Goal: Transaction & Acquisition: Purchase product/service

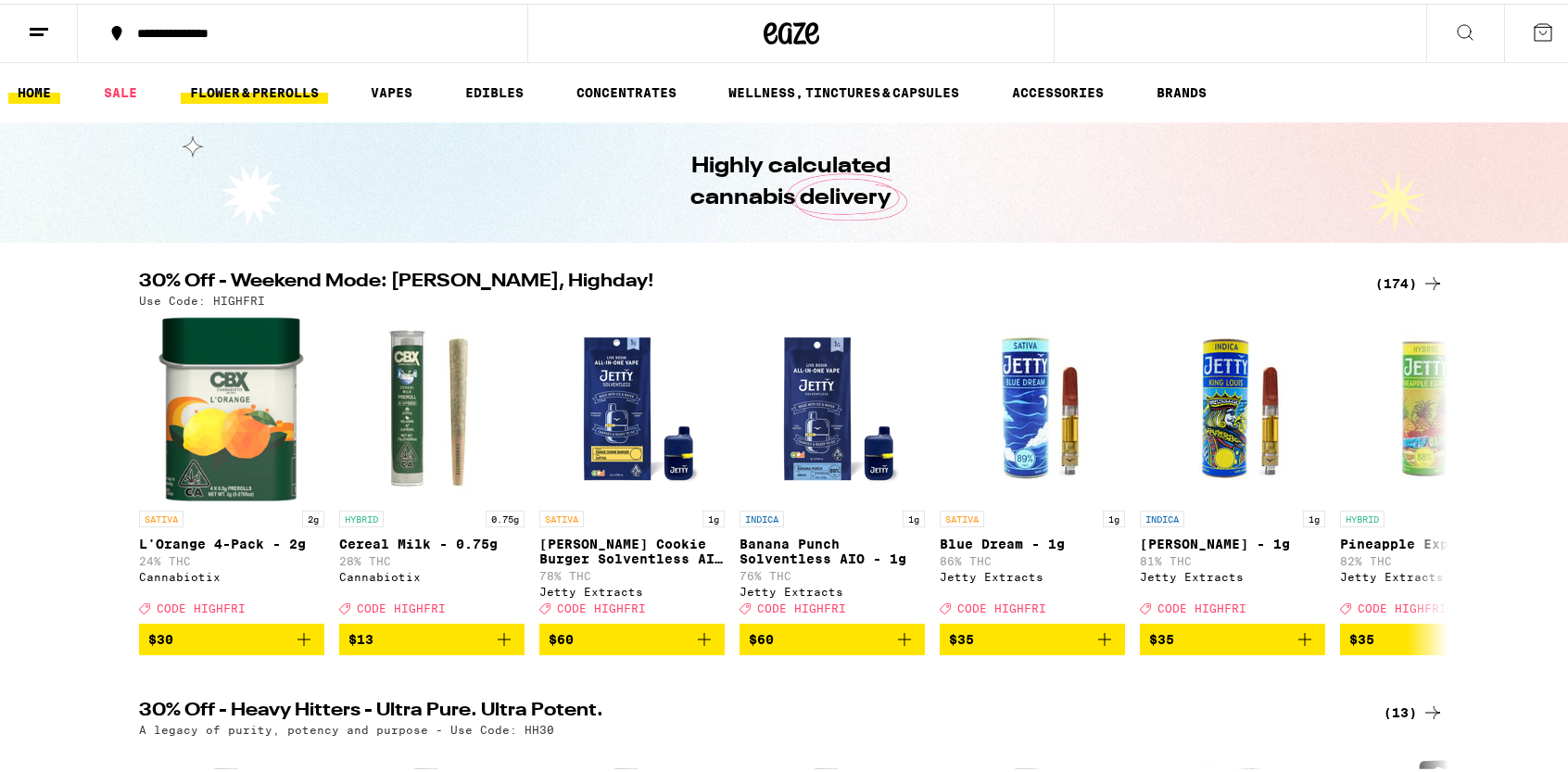
click at [241, 86] on link "FLOWER & PREROLLS" at bounding box center [254, 88] width 147 height 22
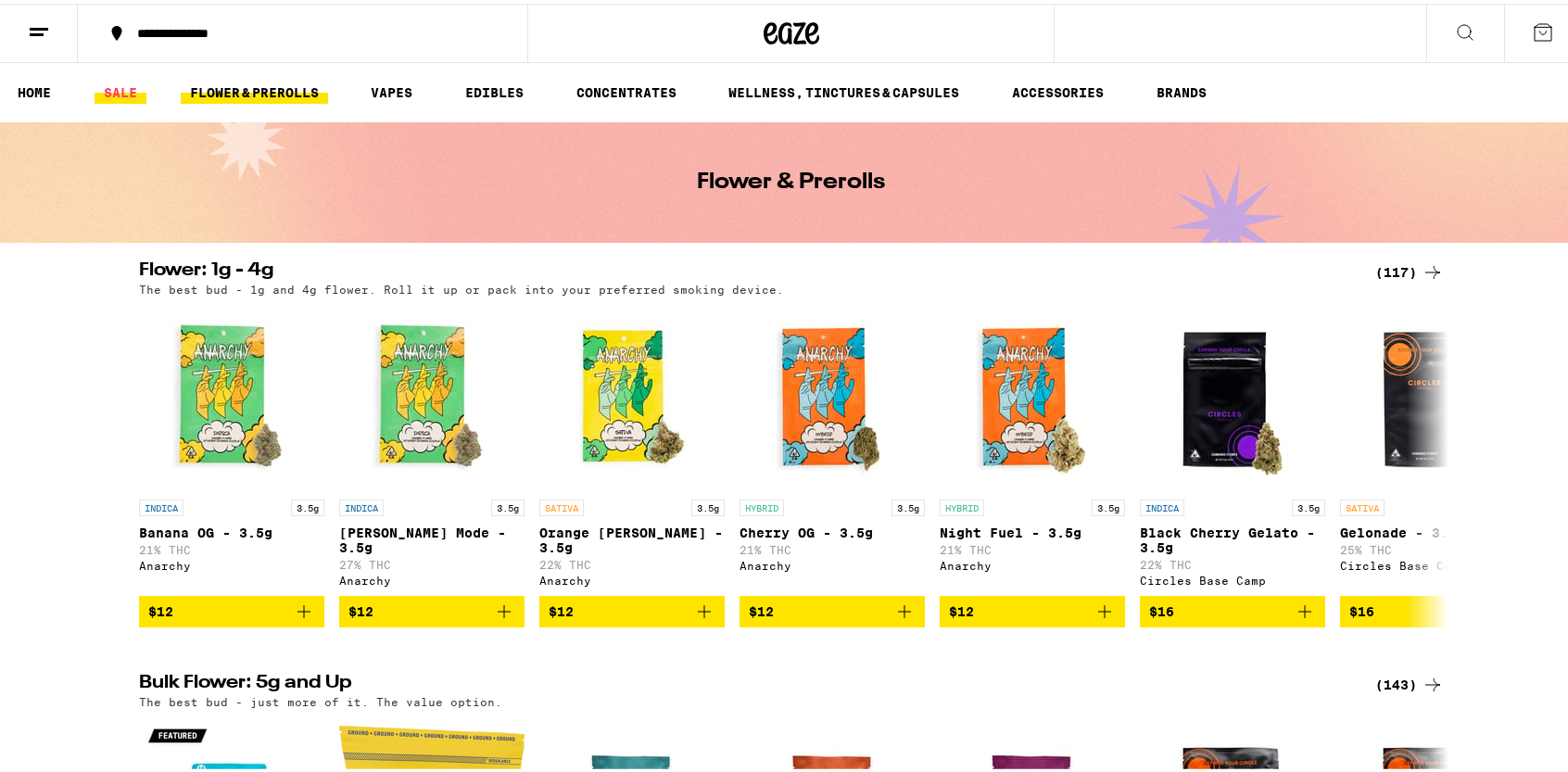
click at [137, 83] on link "SALE" at bounding box center [120, 88] width 52 height 22
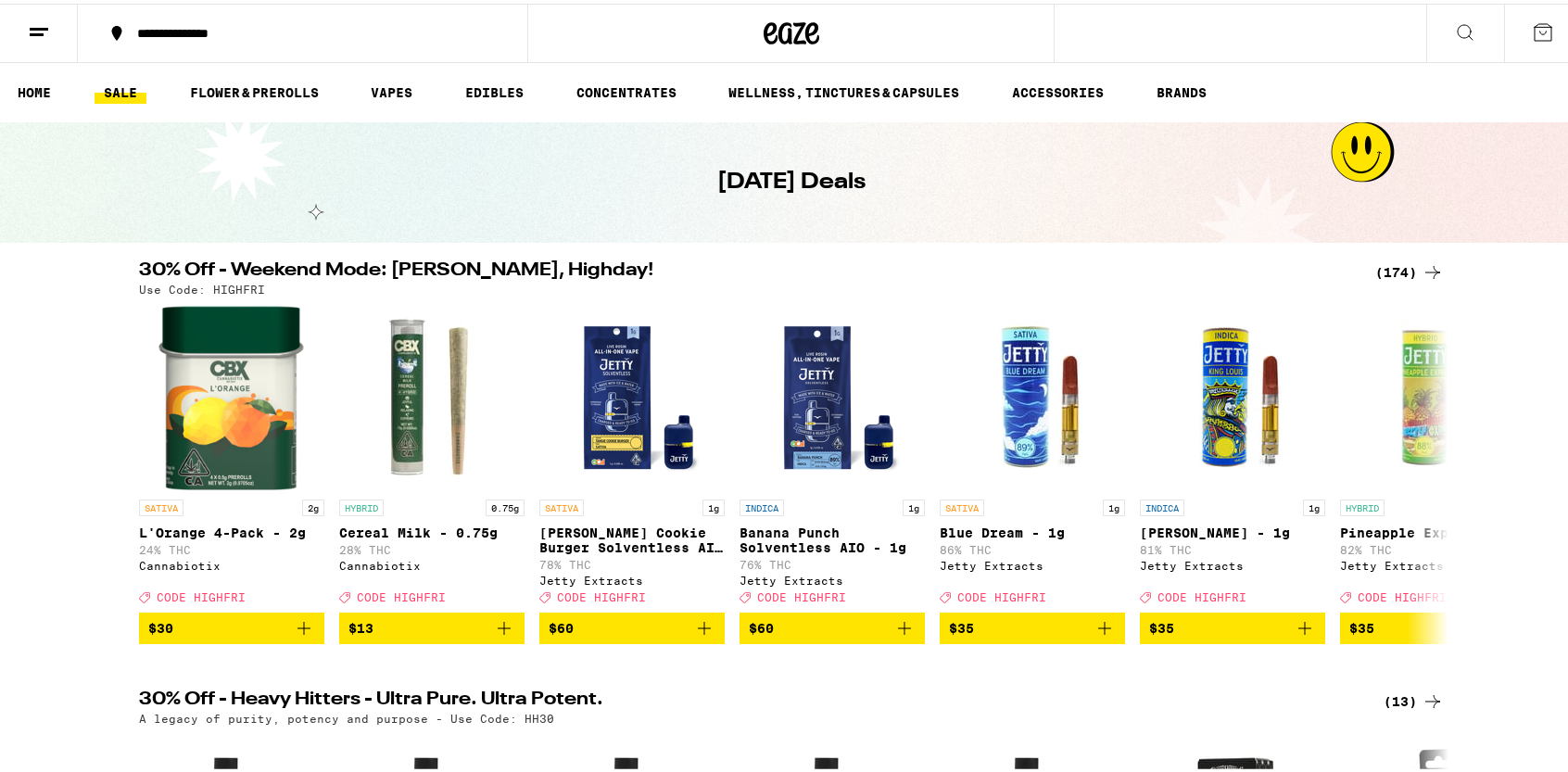
click at [1426, 266] on icon at bounding box center [1432, 268] width 22 height 22
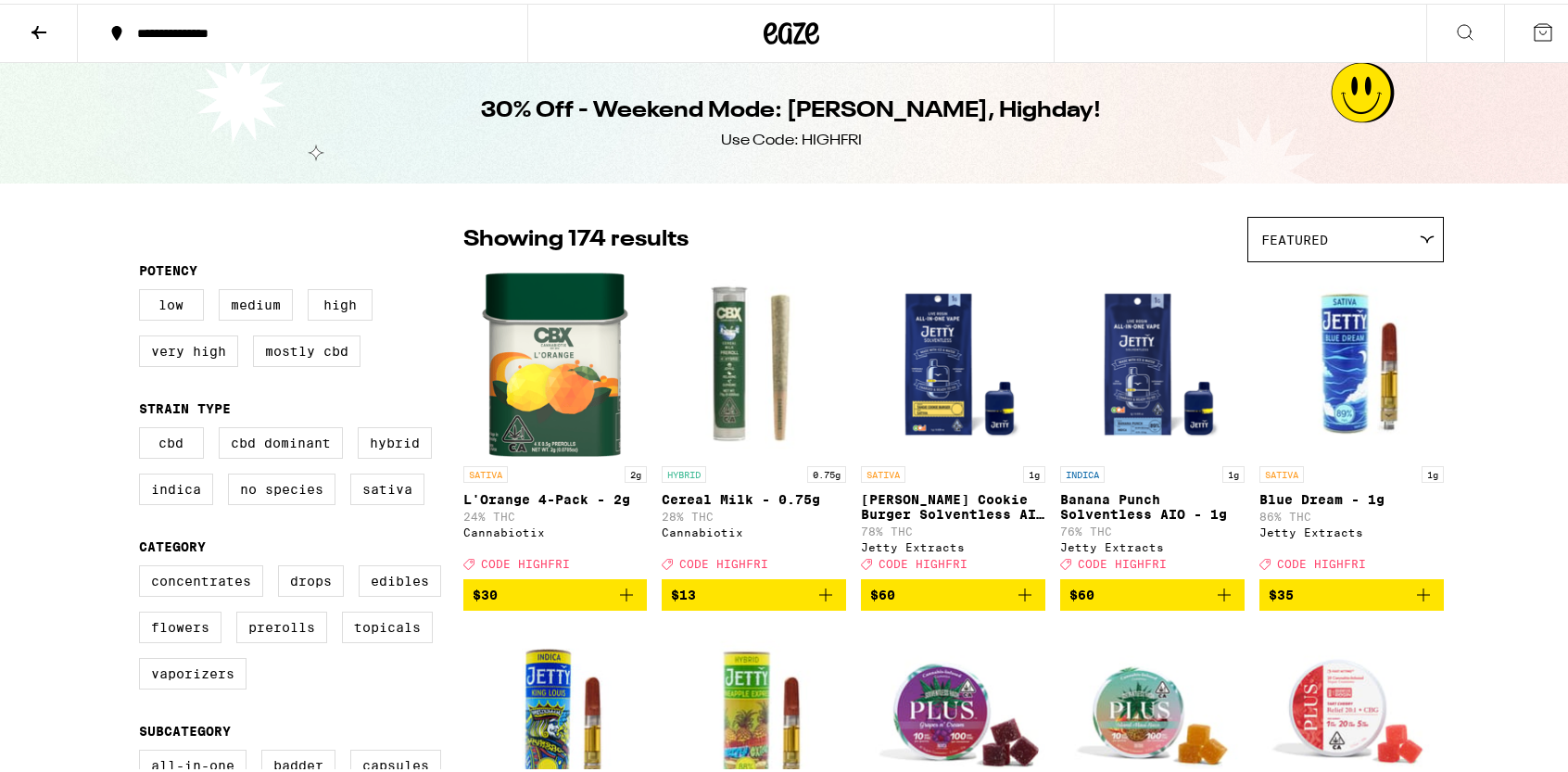
click at [48, 24] on icon at bounding box center [38, 29] width 22 height 22
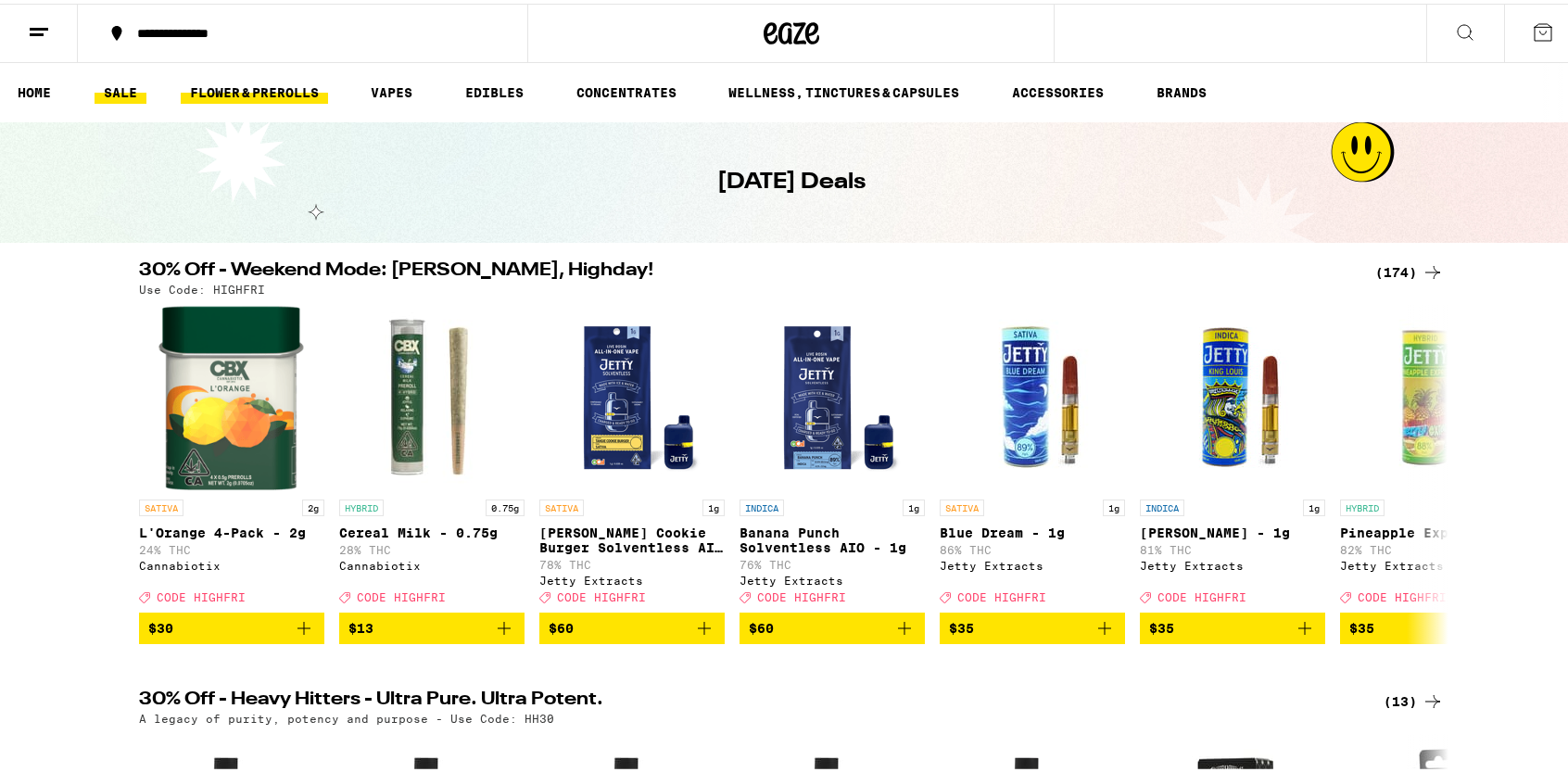
click at [250, 87] on link "FLOWER & PREROLLS" at bounding box center [254, 88] width 147 height 22
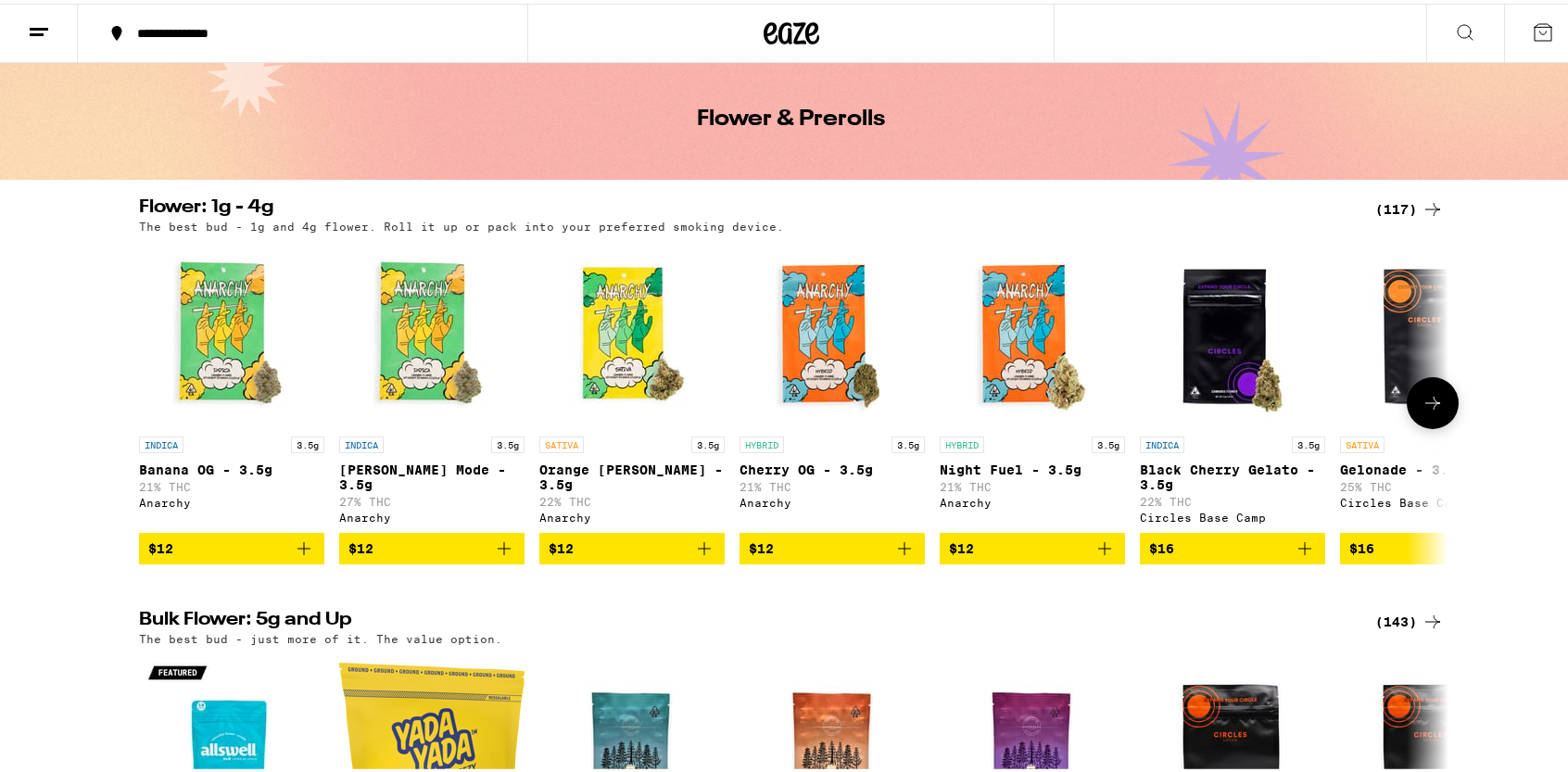
scroll to position [92, 0]
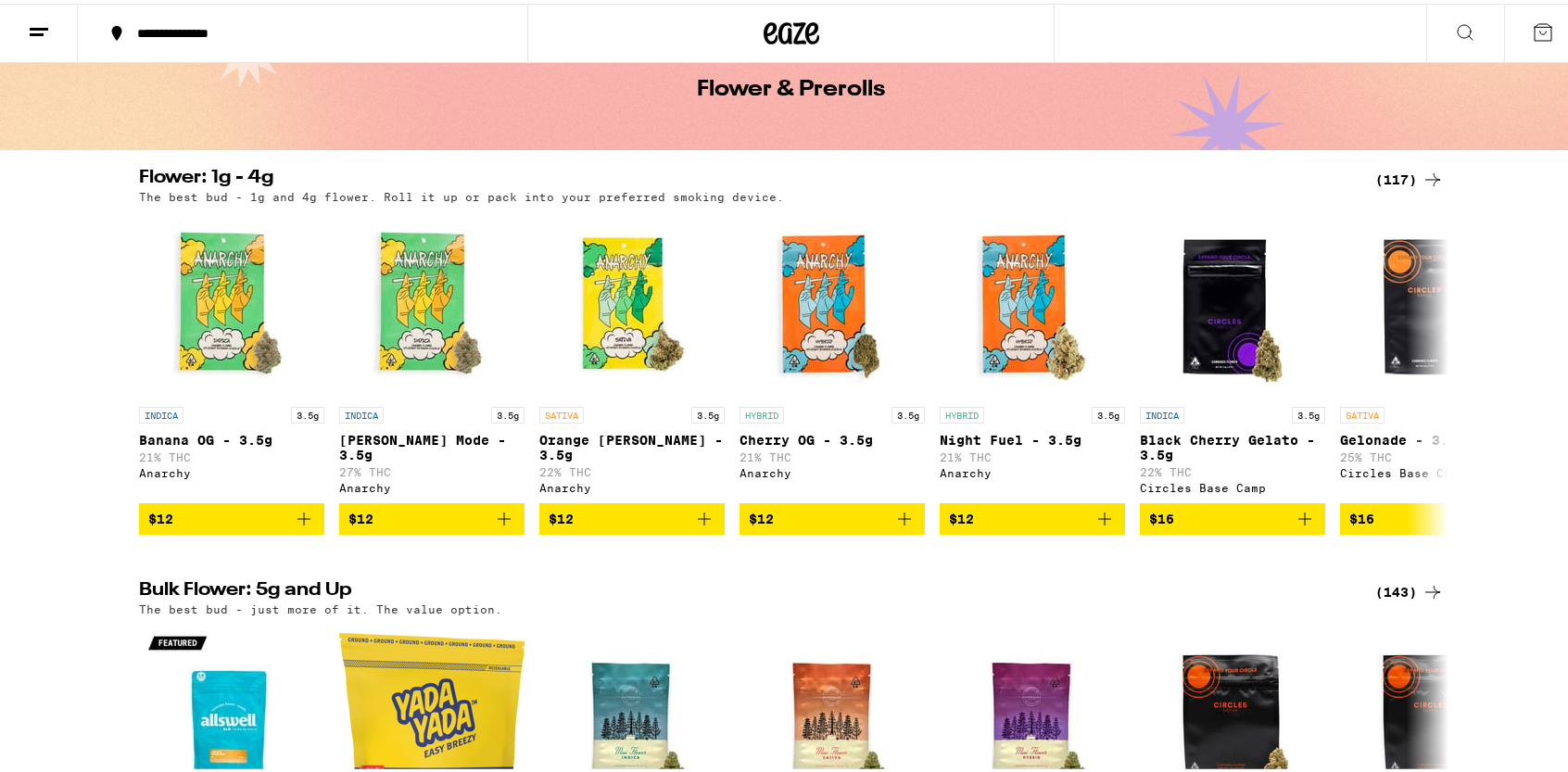
click at [1399, 174] on div "(117)" at bounding box center [1410, 176] width 68 height 22
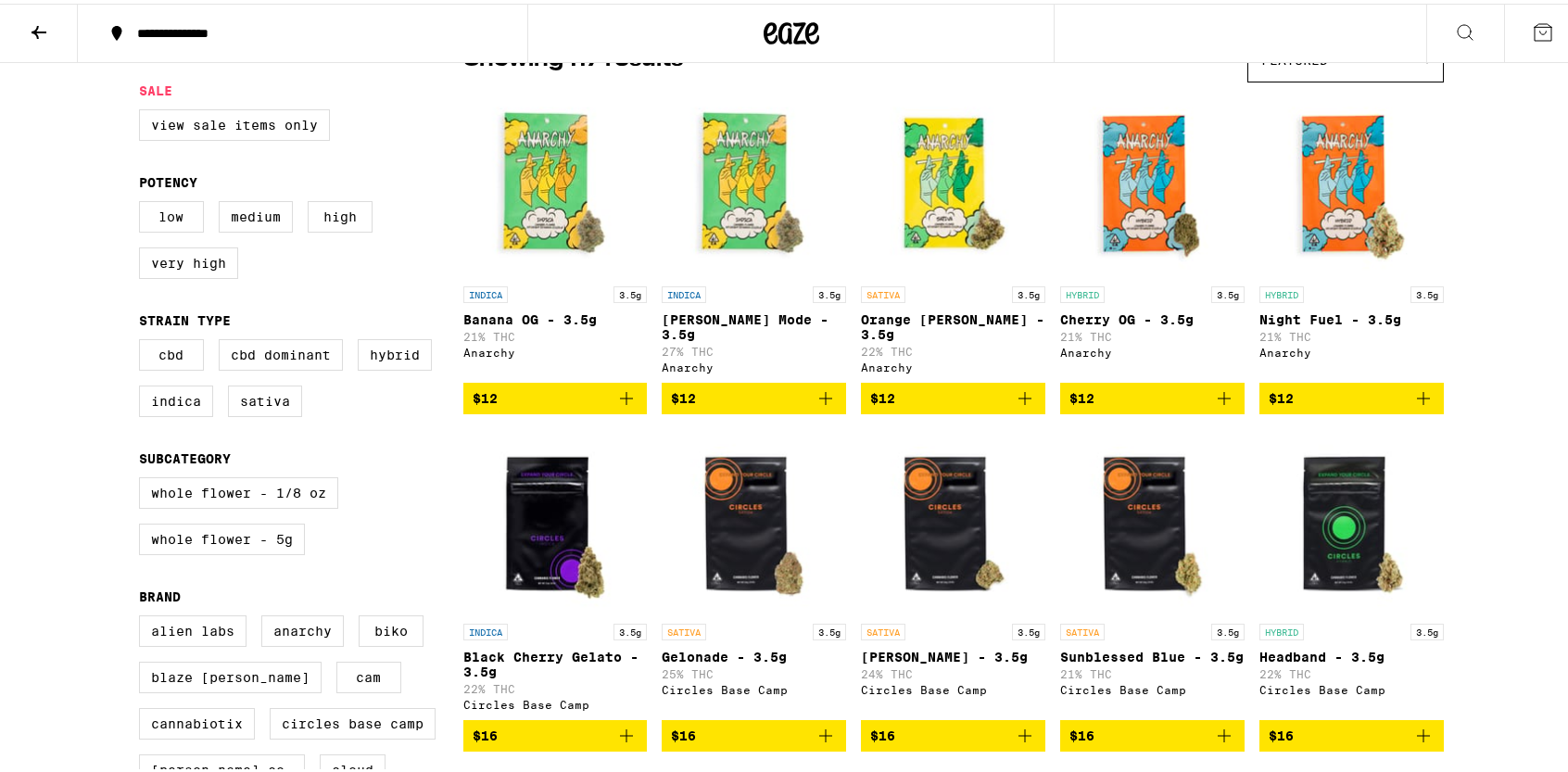
scroll to position [92, 0]
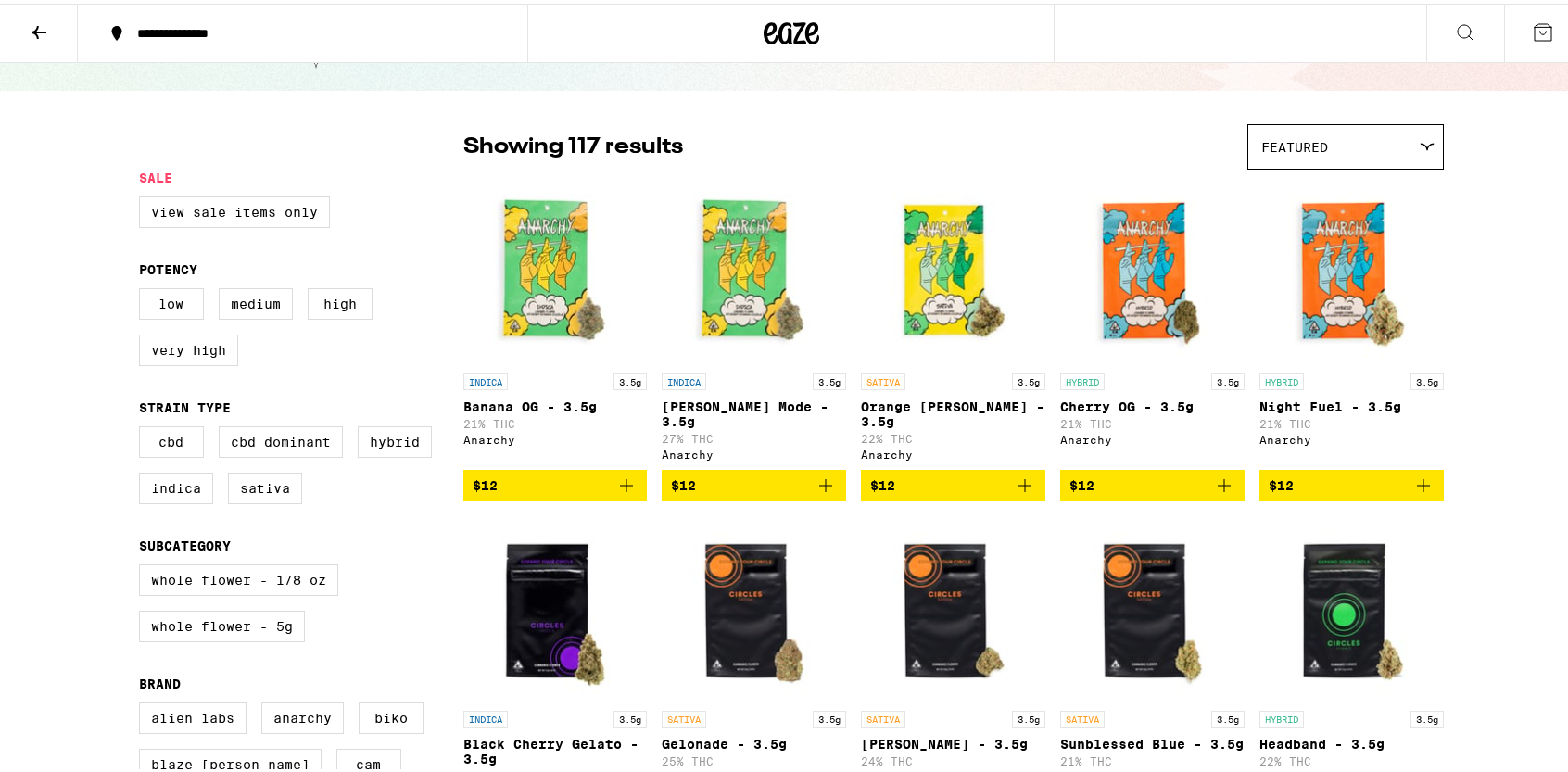
click at [818, 479] on icon "Add to bag" at bounding box center [825, 481] width 22 height 22
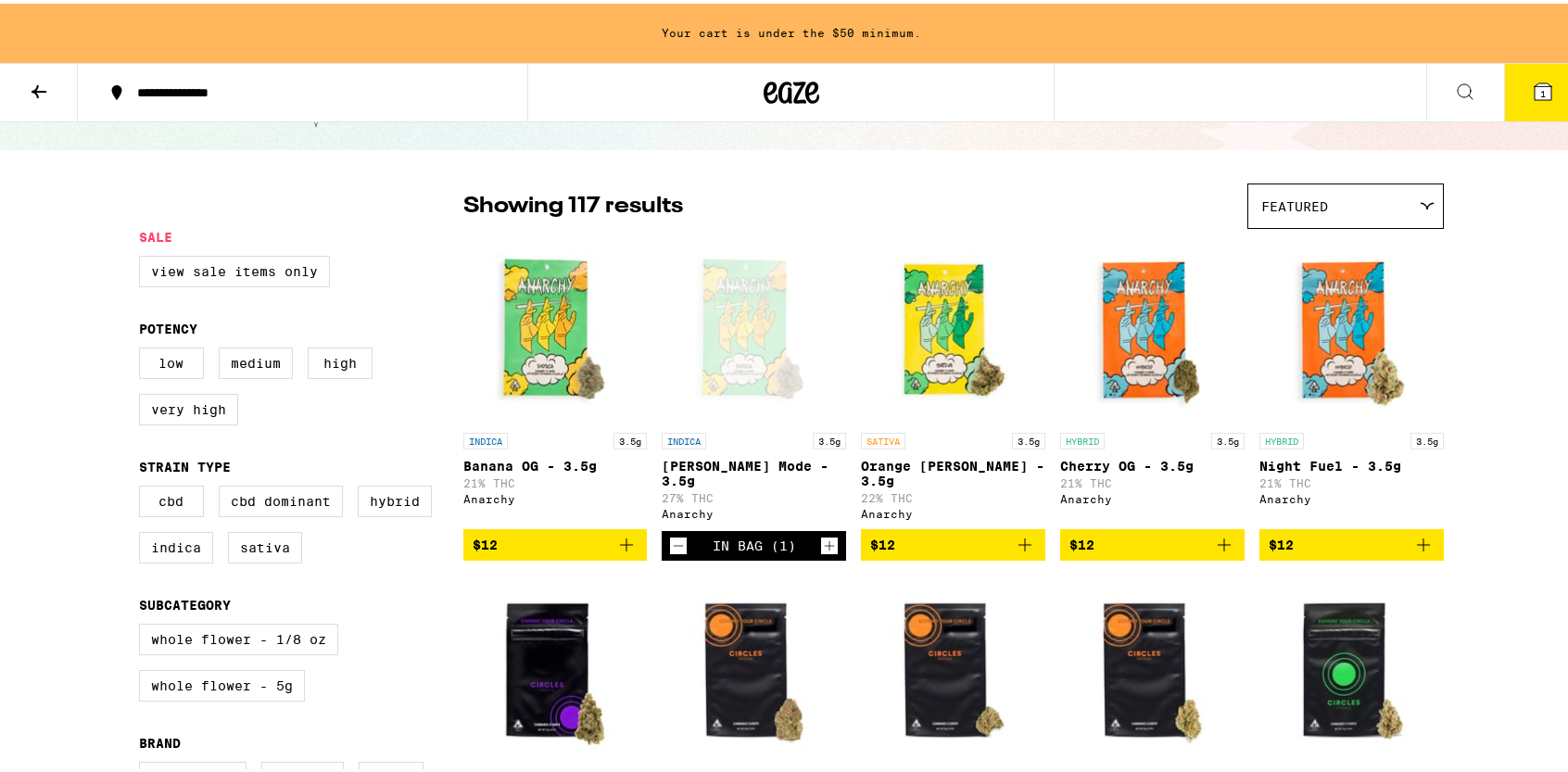
scroll to position [152, 0]
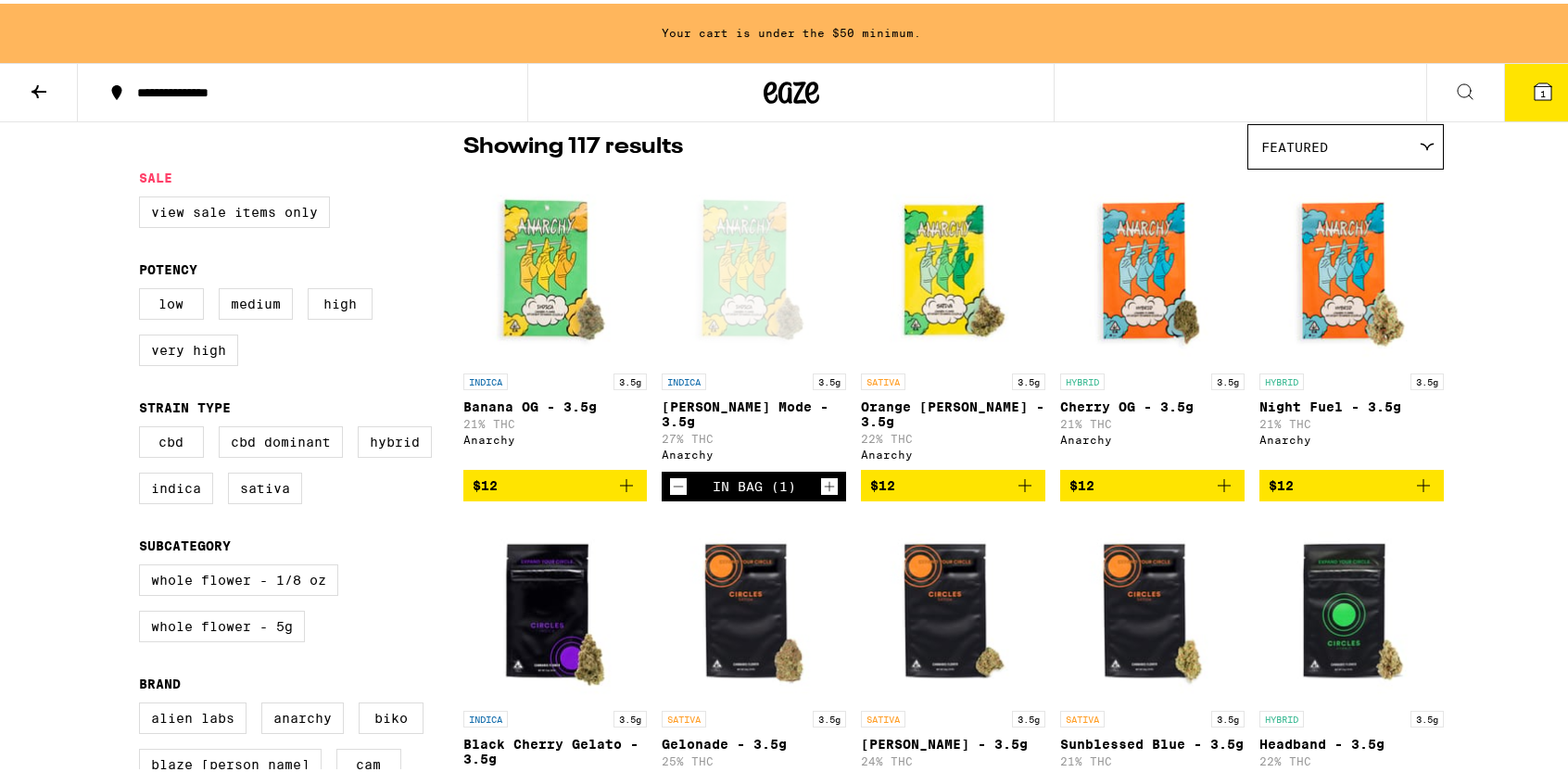
click at [1026, 481] on icon "Add to bag" at bounding box center [1025, 481] width 22 height 22
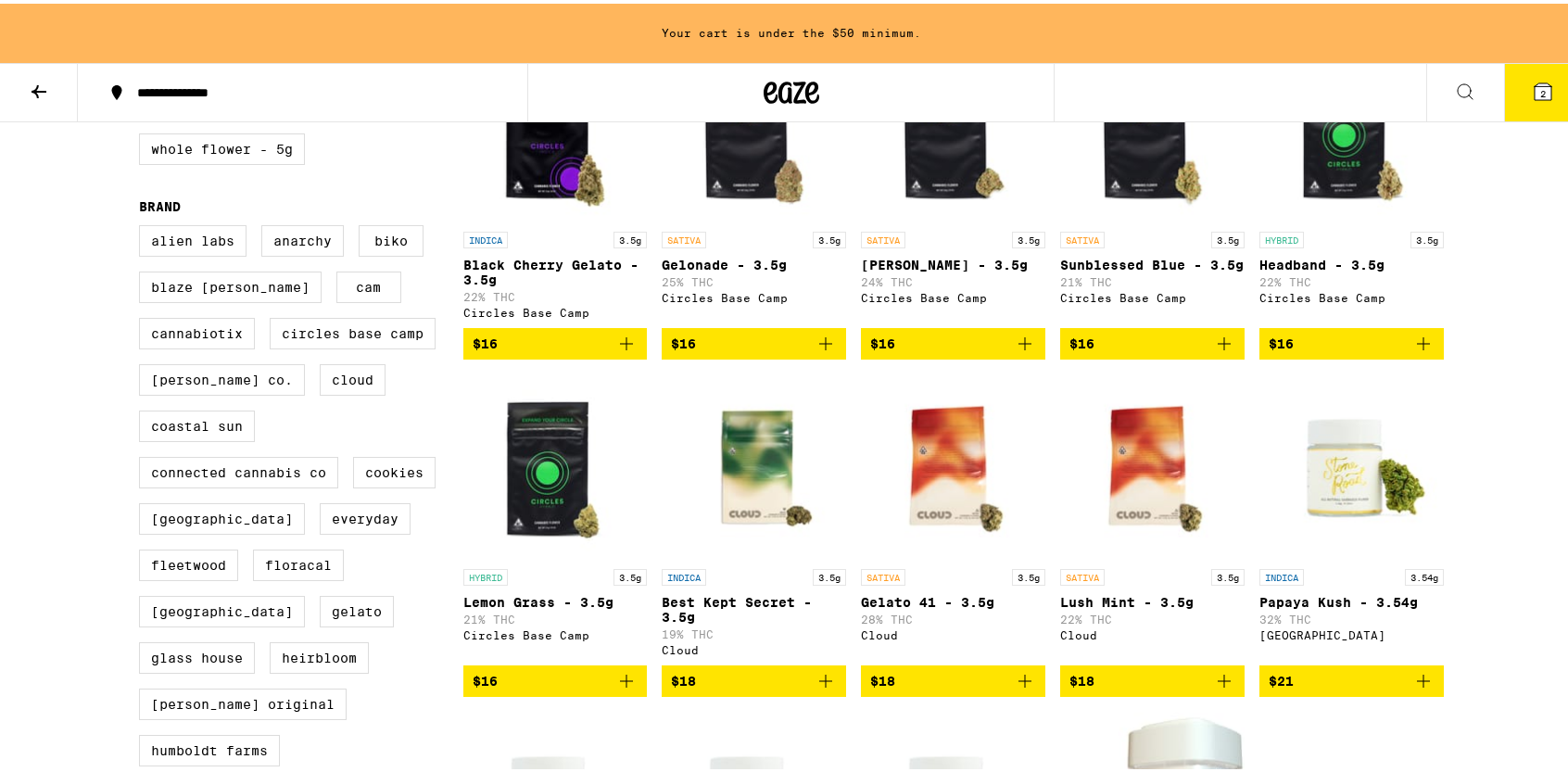
scroll to position [430, 0]
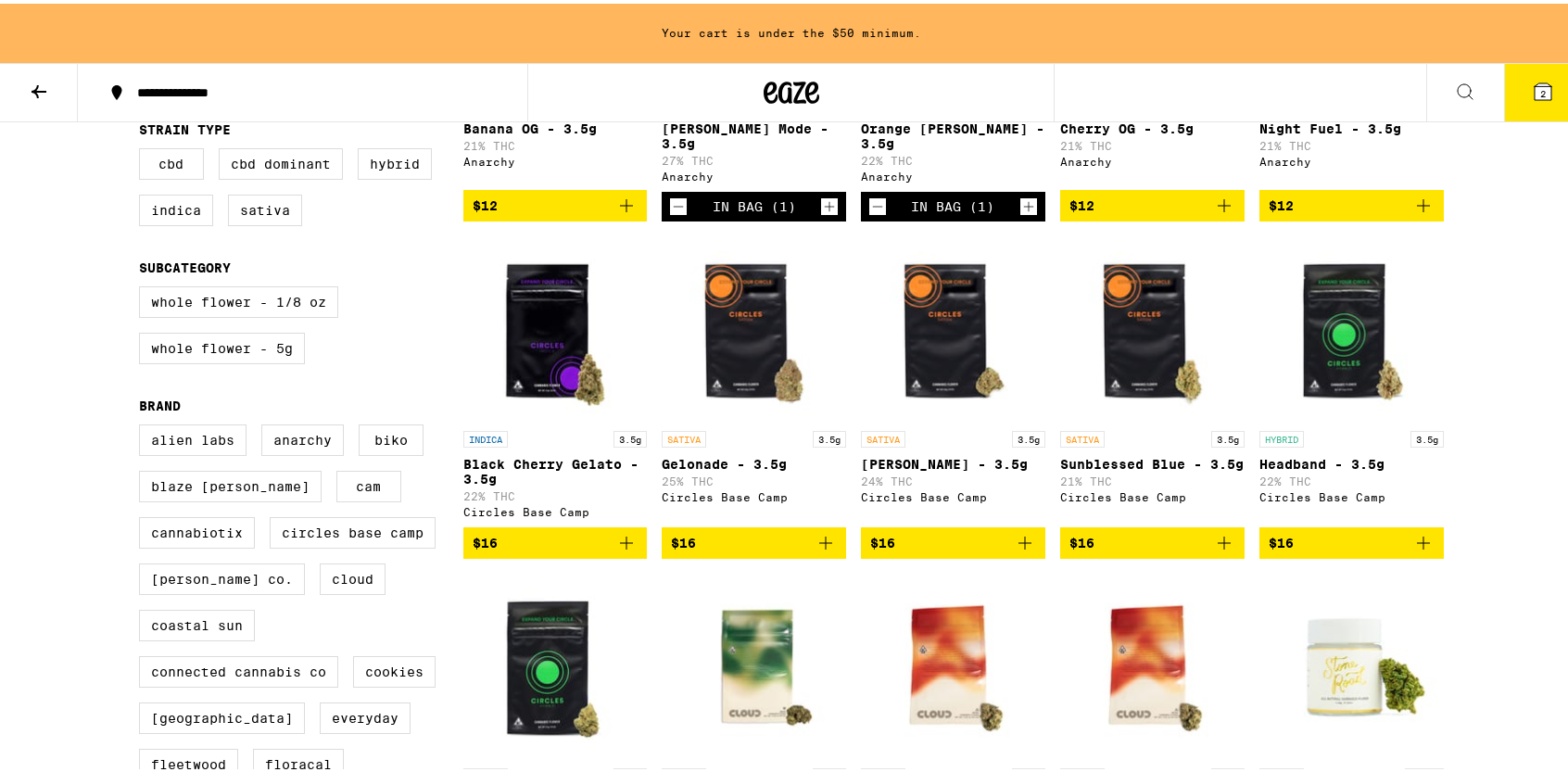
click at [765, 368] on img "Open page for Gelonade - 3.5g from Circles Base Camp" at bounding box center [754, 325] width 184 height 185
click at [825, 550] on icon "Add to bag" at bounding box center [825, 539] width 22 height 22
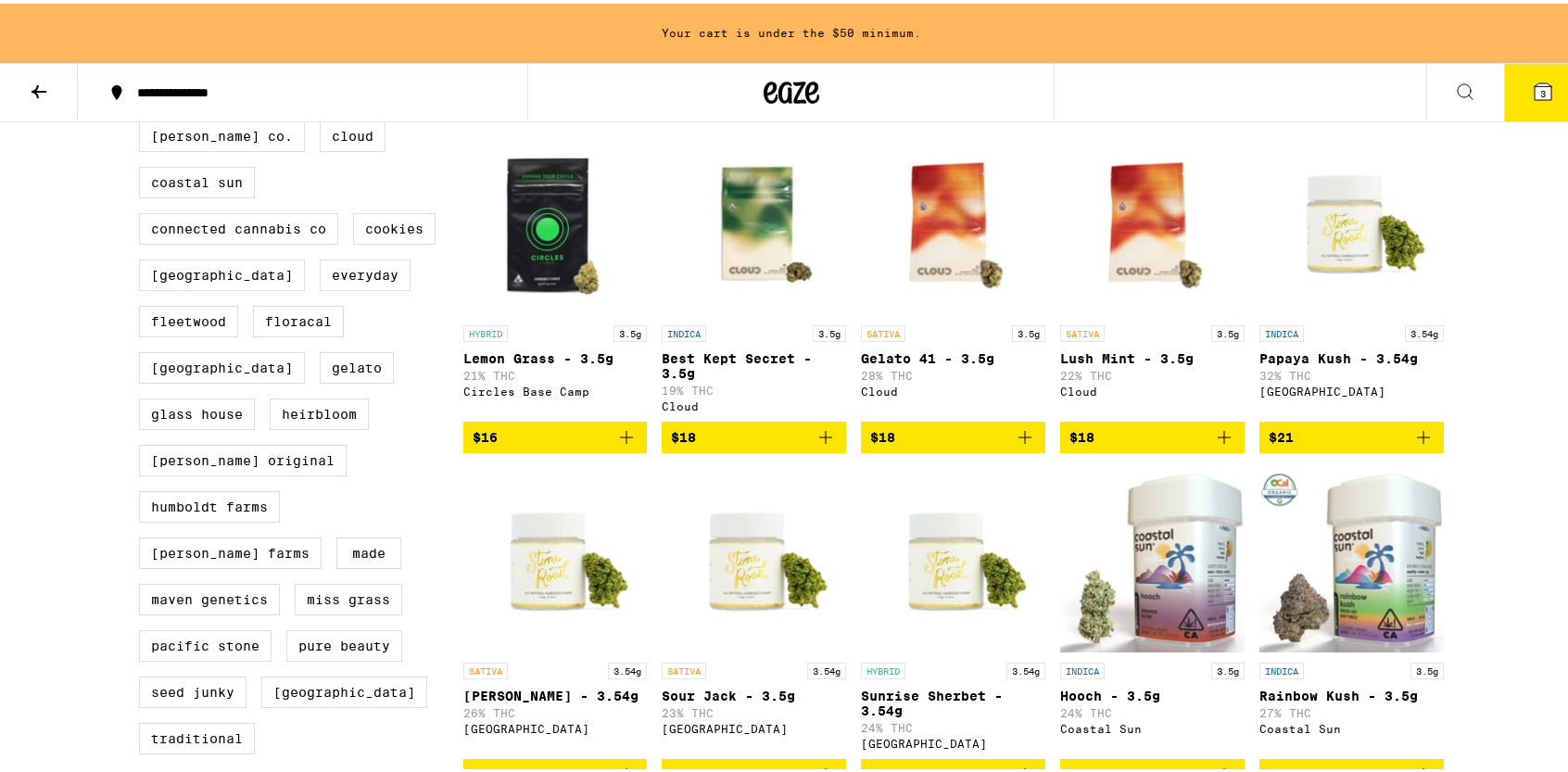
scroll to position [986, 0]
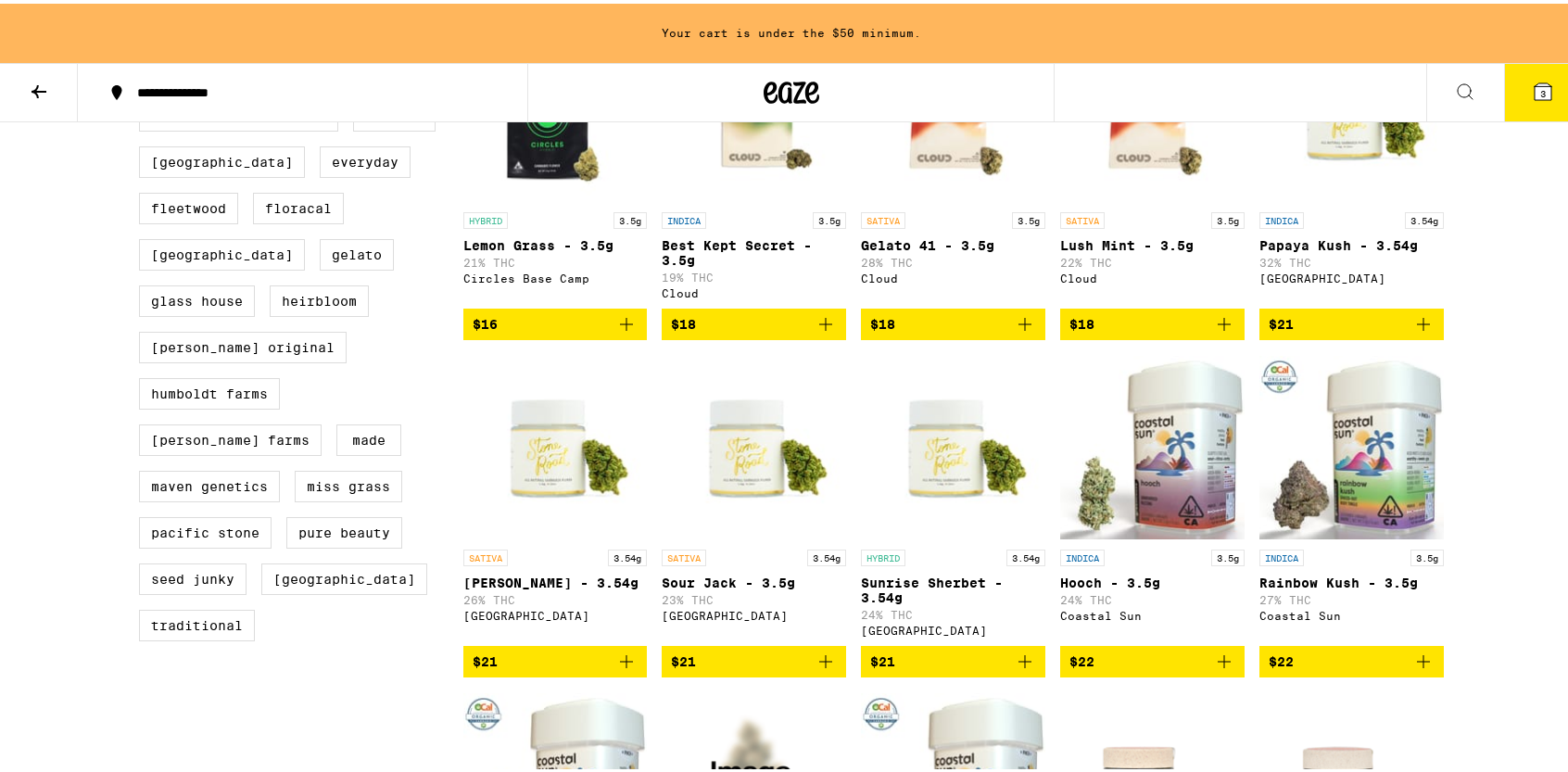
click at [1408, 305] on link "INDICA 3.54g Papaya Kush - 3.54g 32% [GEOGRAPHIC_DATA]" at bounding box center [1352, 160] width 184 height 291
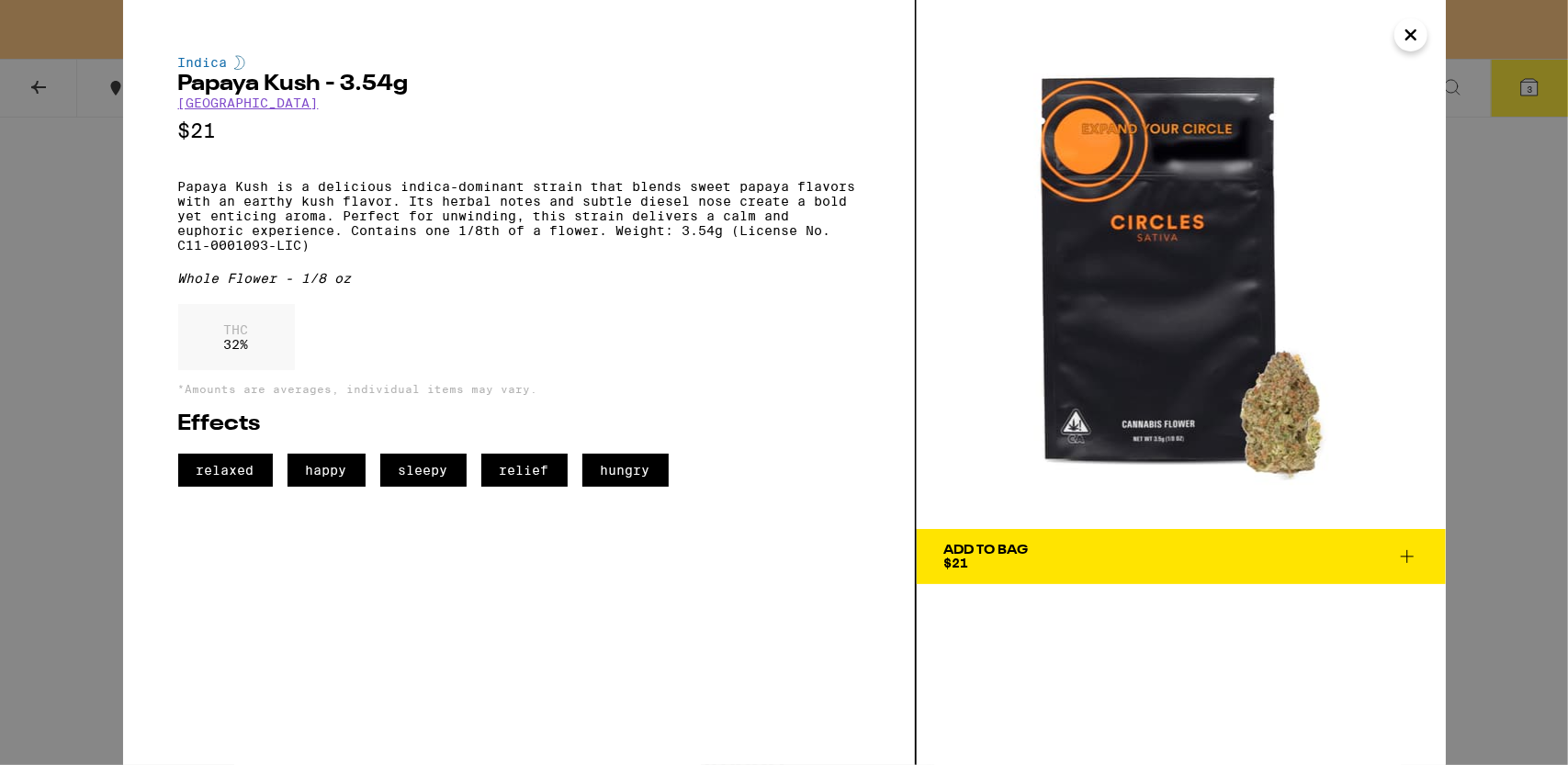
click at [1409, 41] on icon "Close" at bounding box center [1411, 34] width 22 height 27
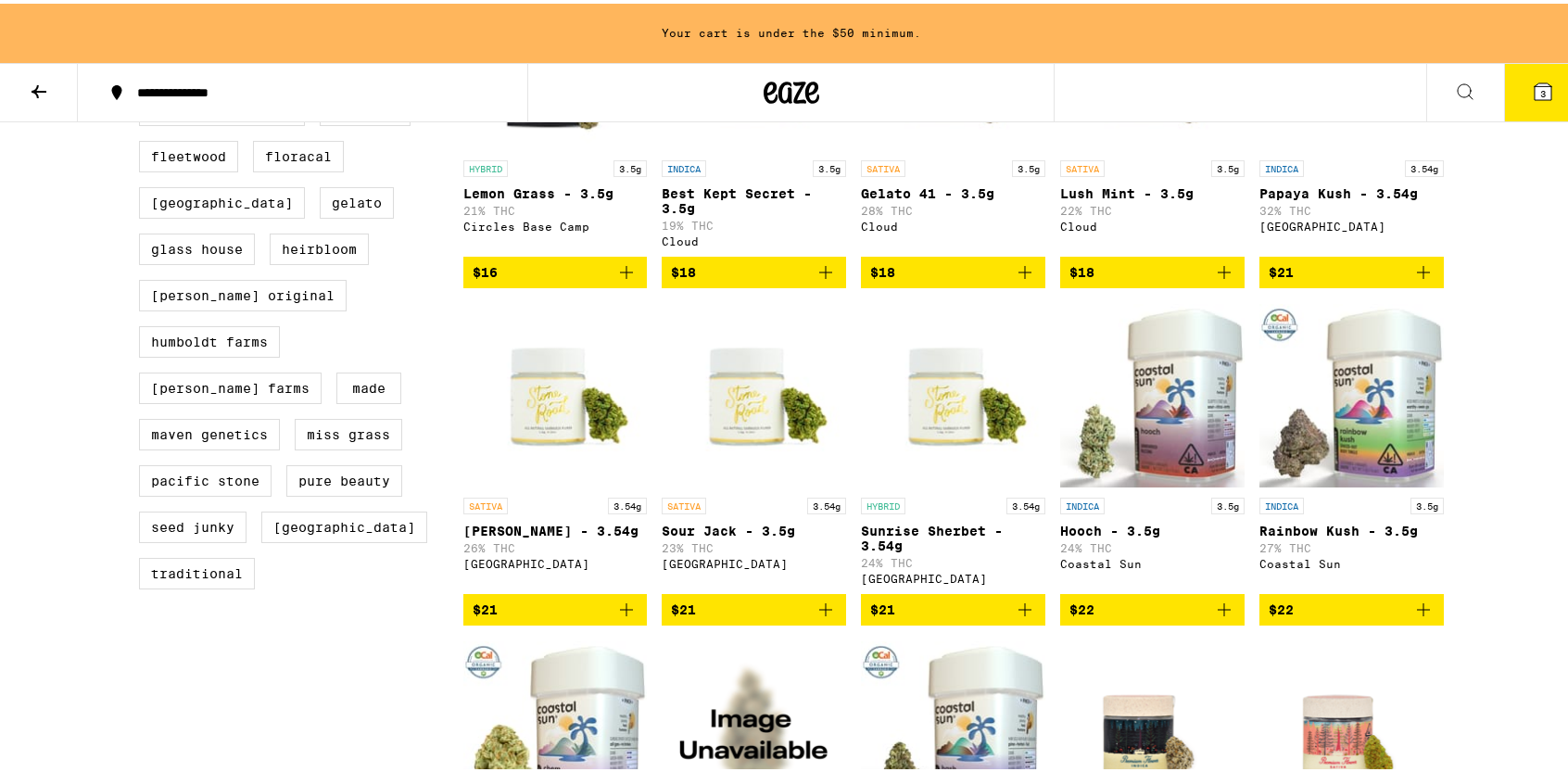
scroll to position [1079, 0]
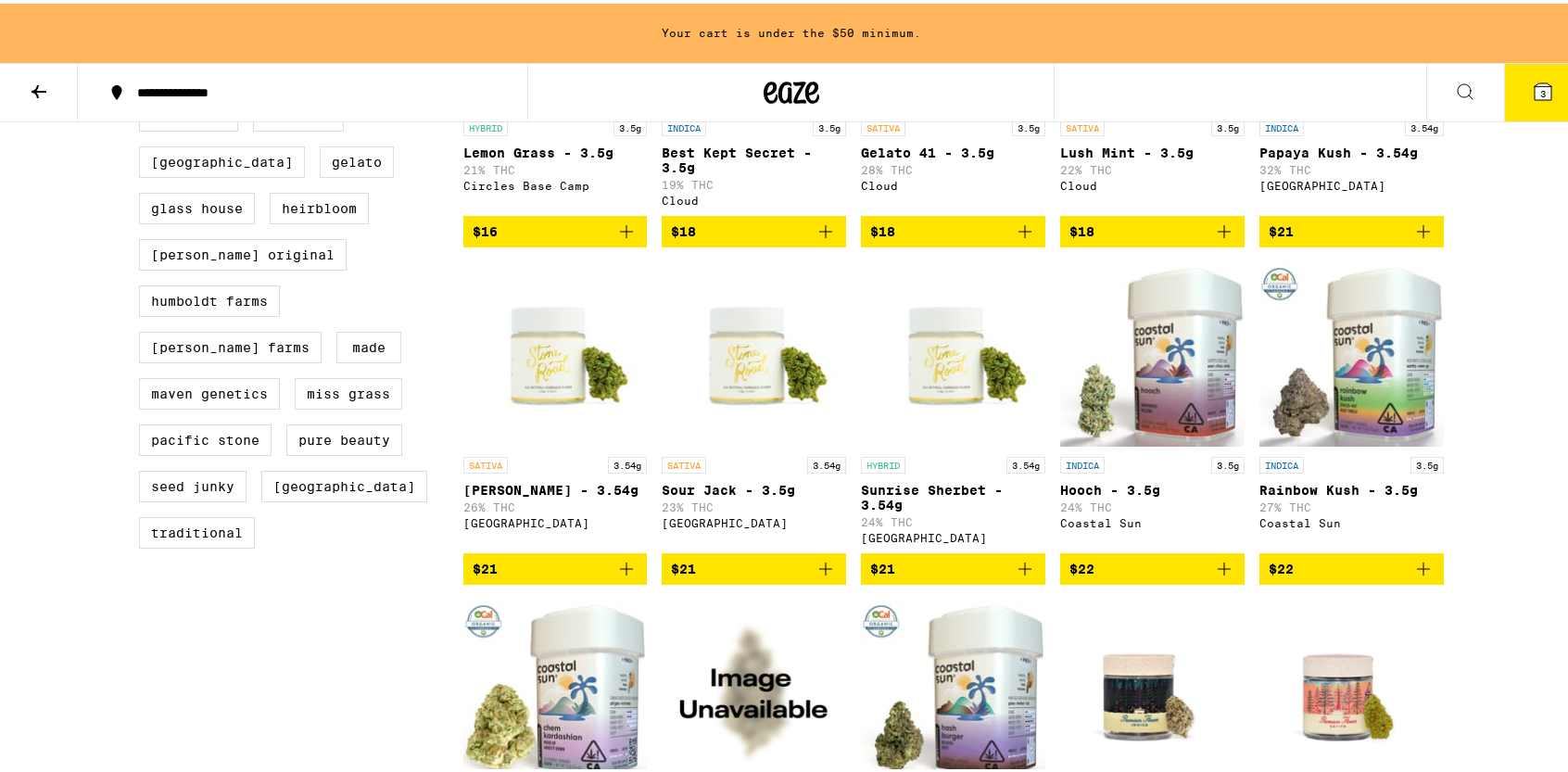
click at [1421, 240] on icon "Add to bag" at bounding box center [1423, 227] width 22 height 22
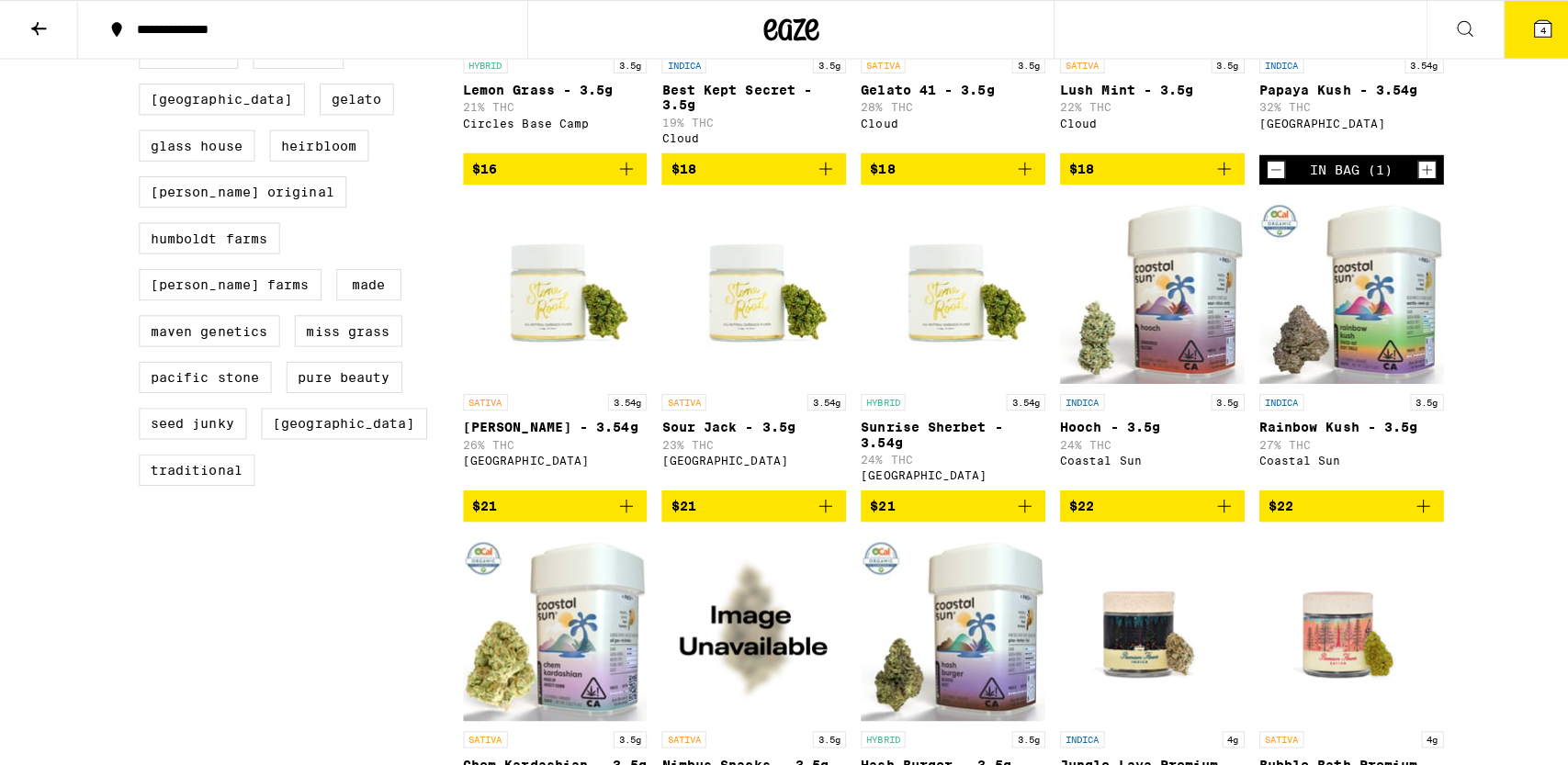
scroll to position [1010, 0]
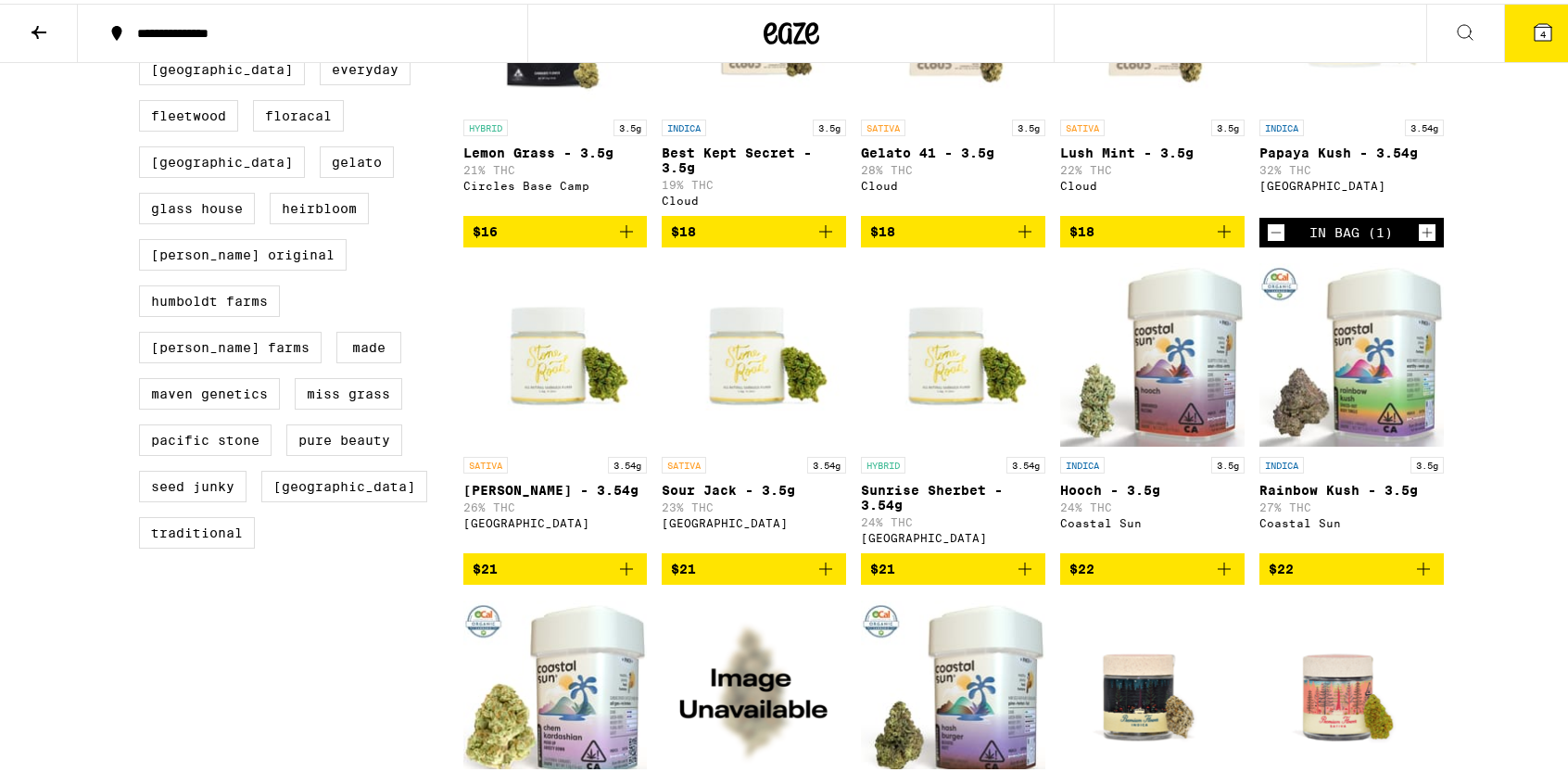
click at [1537, 30] on icon at bounding box center [1543, 29] width 17 height 17
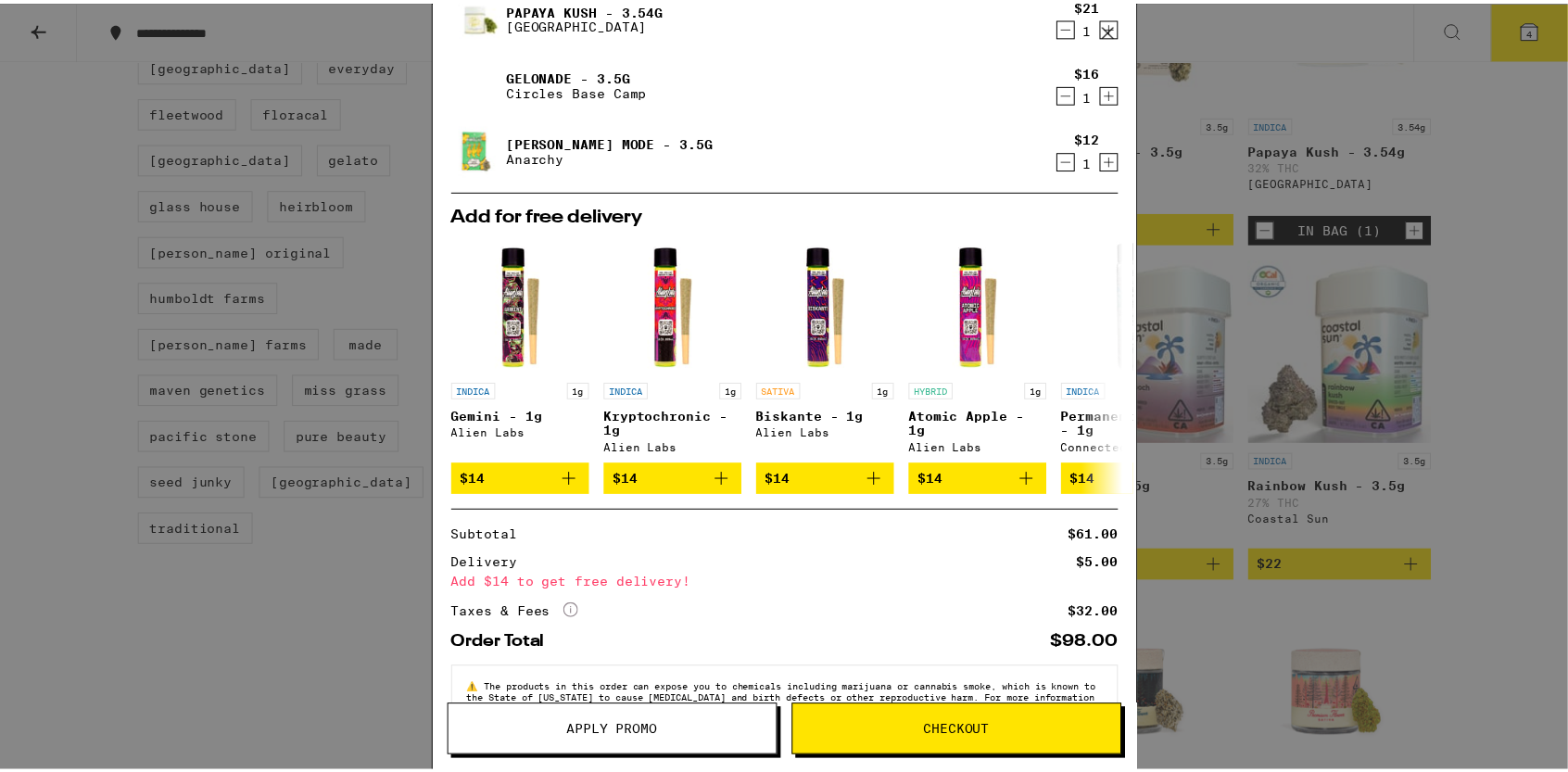
scroll to position [198, 0]
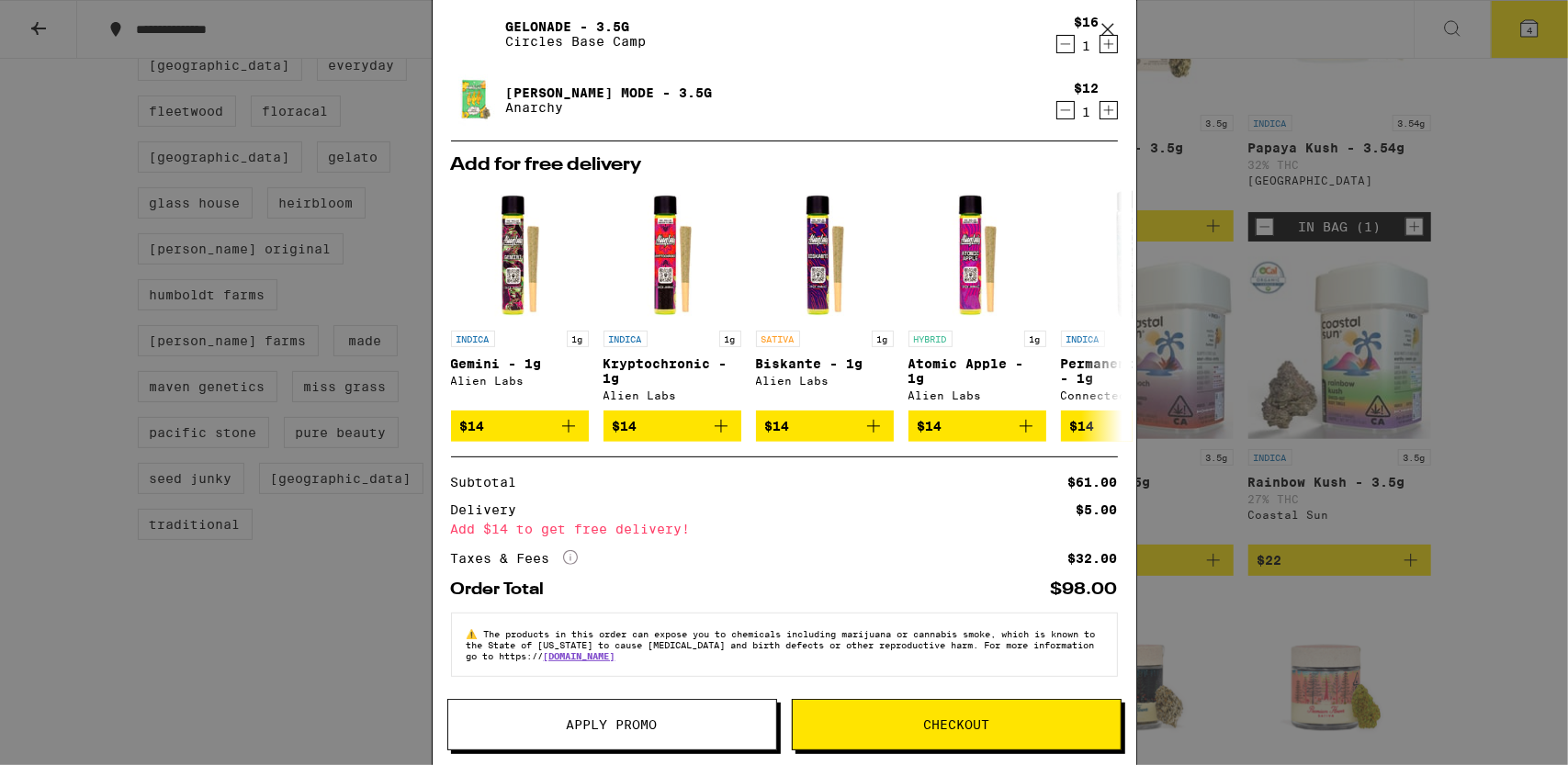
click at [666, 736] on button "Apply Promo" at bounding box center [612, 724] width 330 height 52
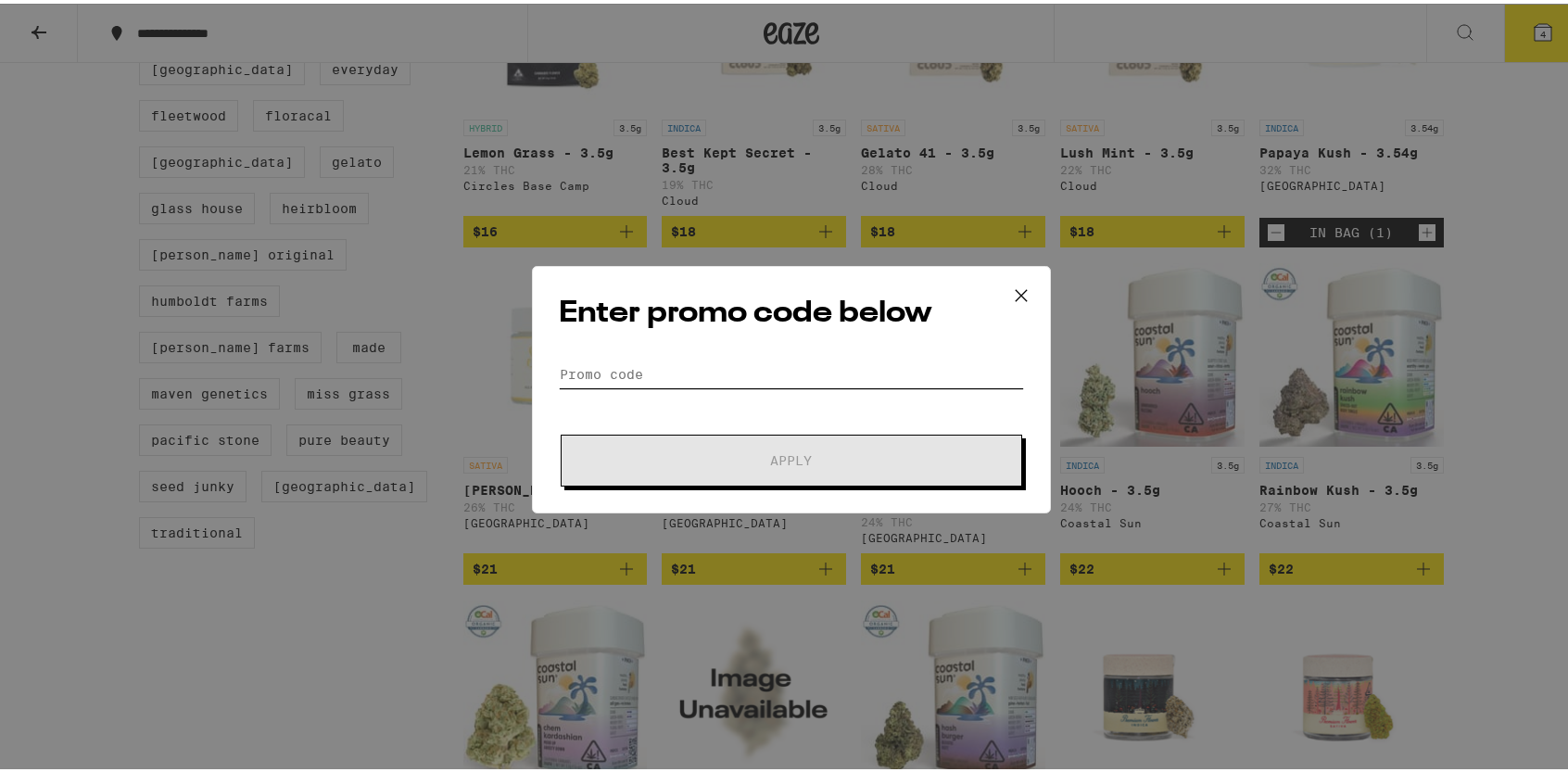
click at [615, 368] on input "Promo Code" at bounding box center [791, 370] width 465 height 28
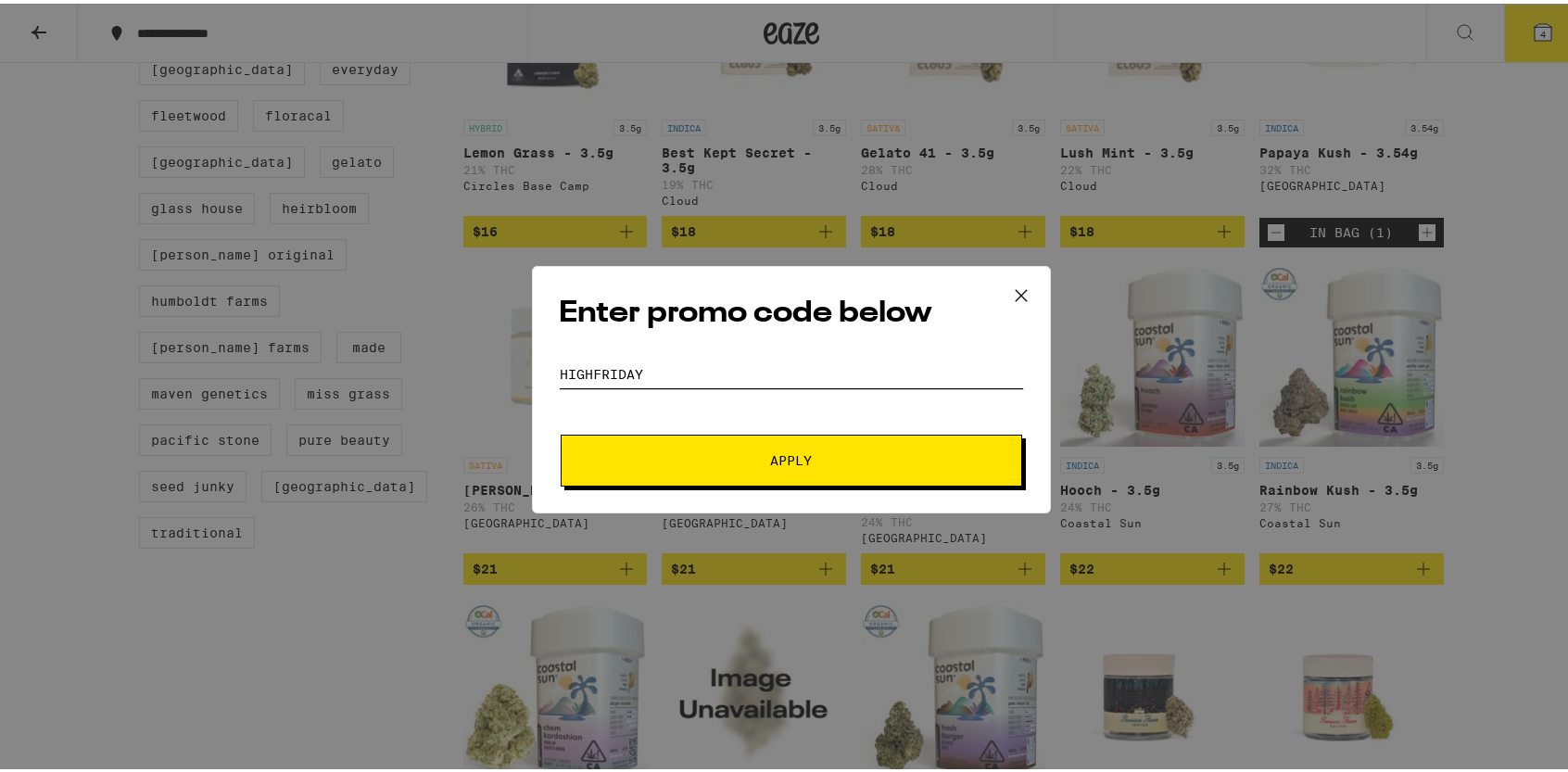
type input "highfriday"
click at [561, 431] on button "Apply" at bounding box center [791, 456] width 461 height 52
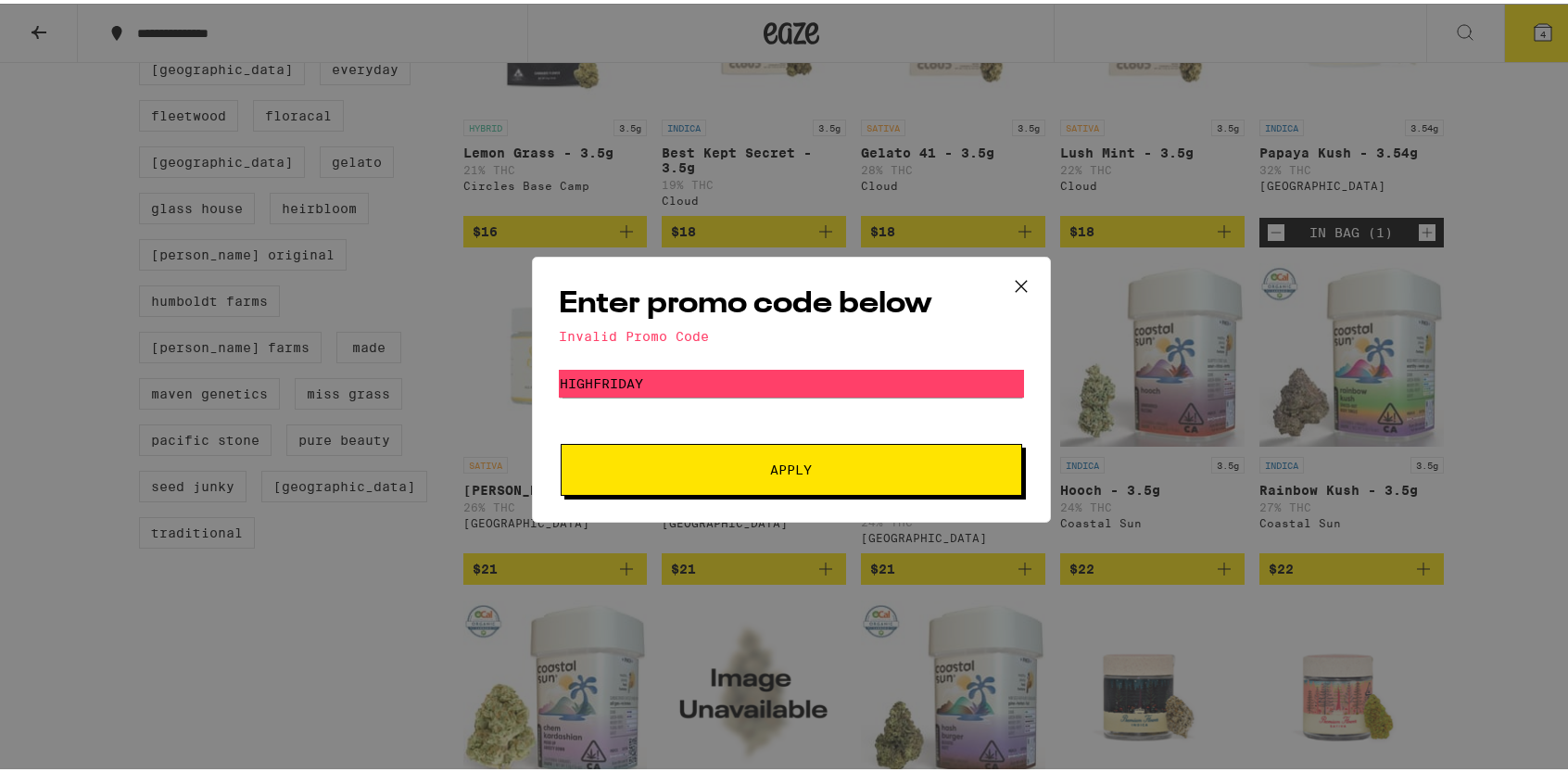
click at [1009, 281] on icon at bounding box center [1021, 282] width 28 height 28
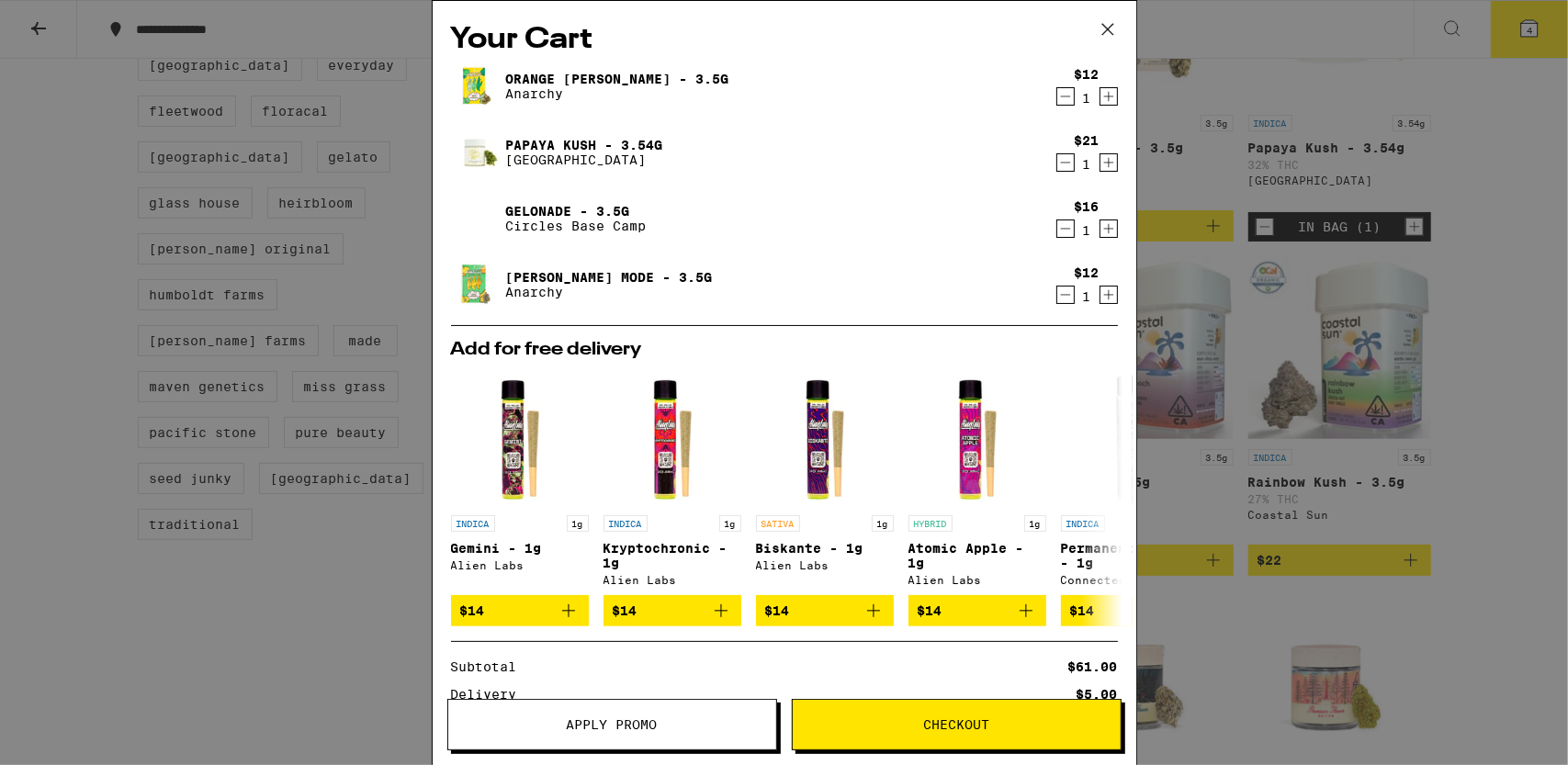
click at [1110, 32] on icon at bounding box center [1107, 29] width 11 height 11
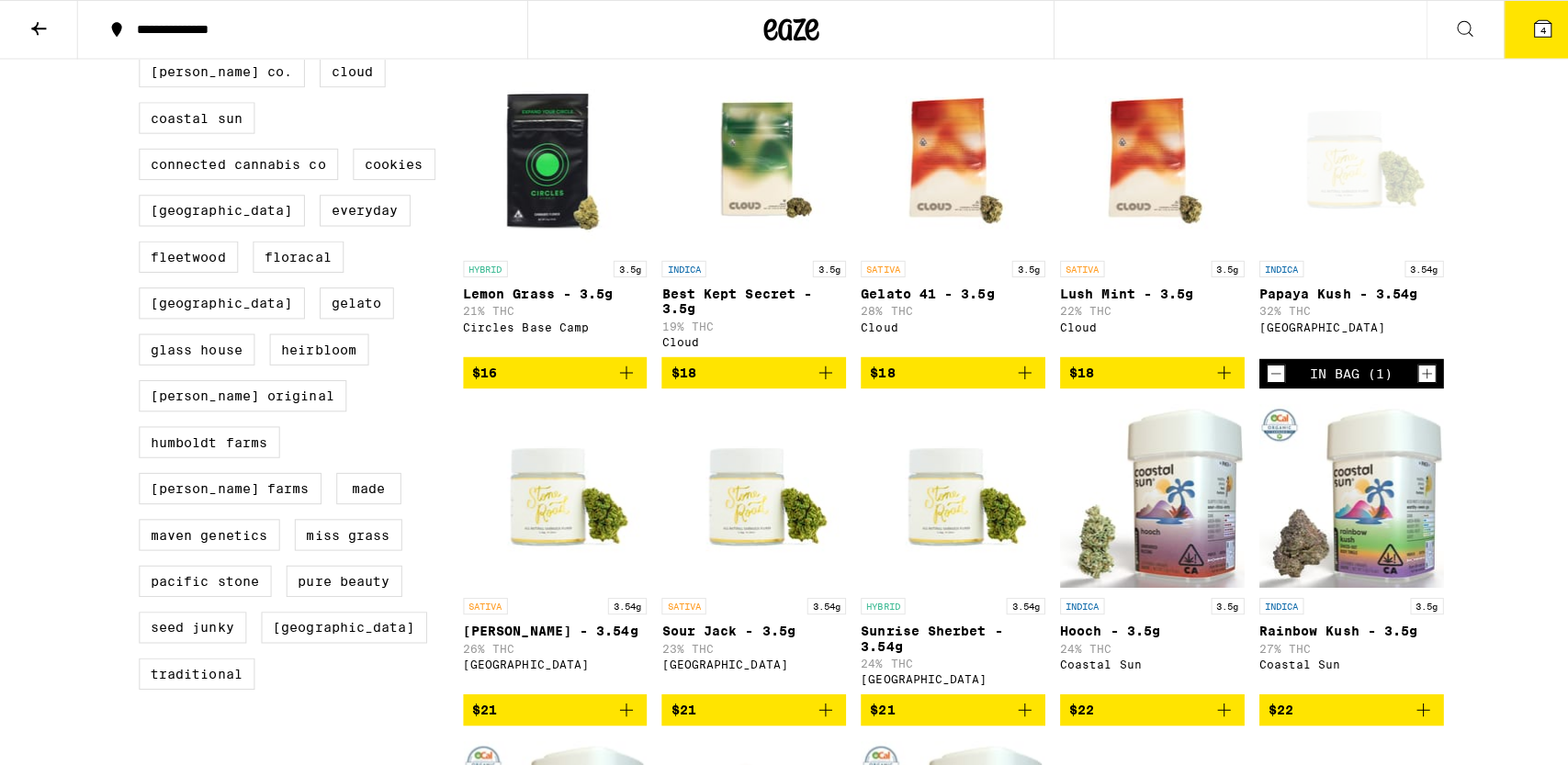
scroll to position [1010, 0]
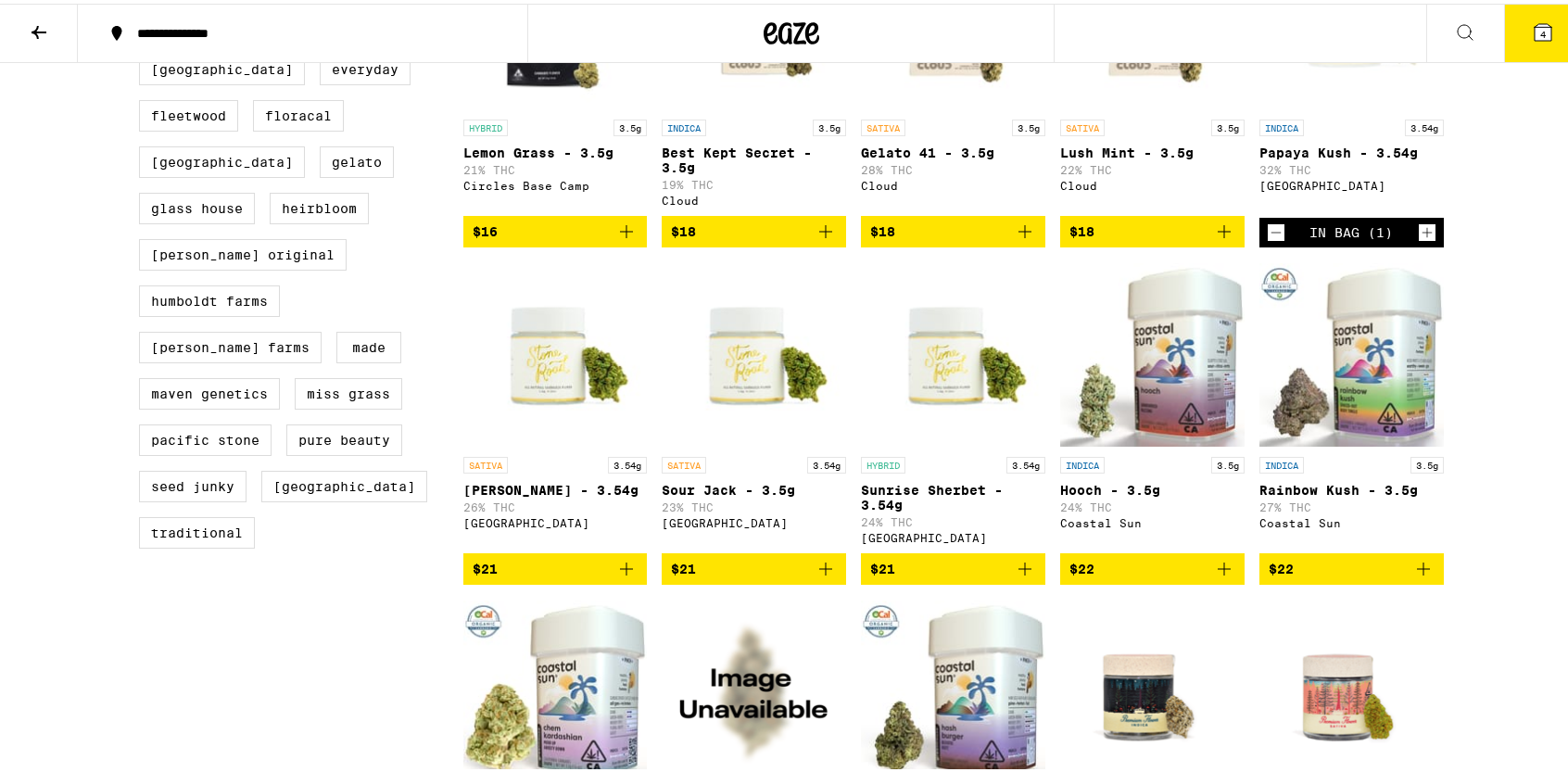
click at [1546, 14] on button "4" at bounding box center [1543, 29] width 78 height 57
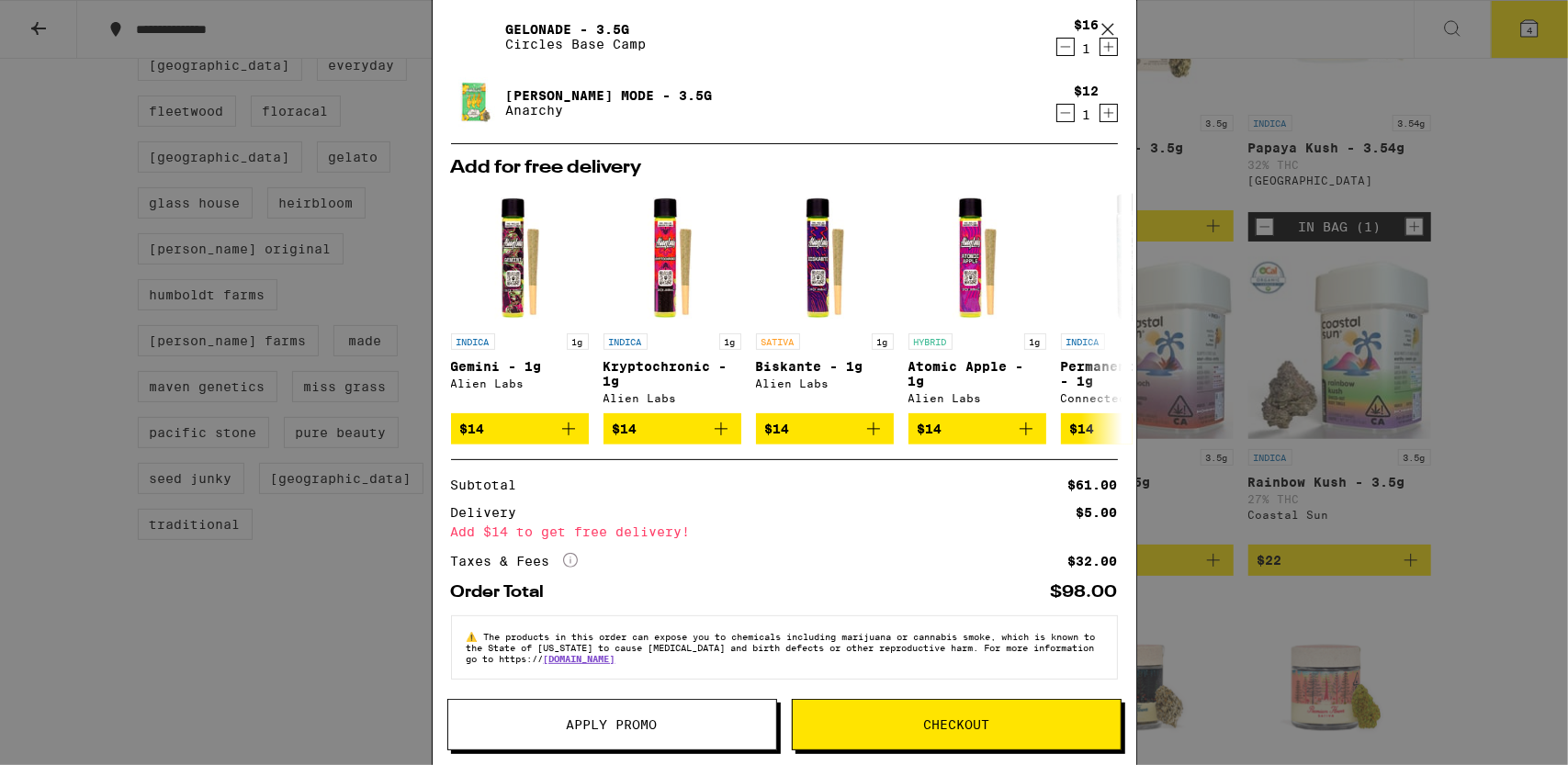
scroll to position [196, 0]
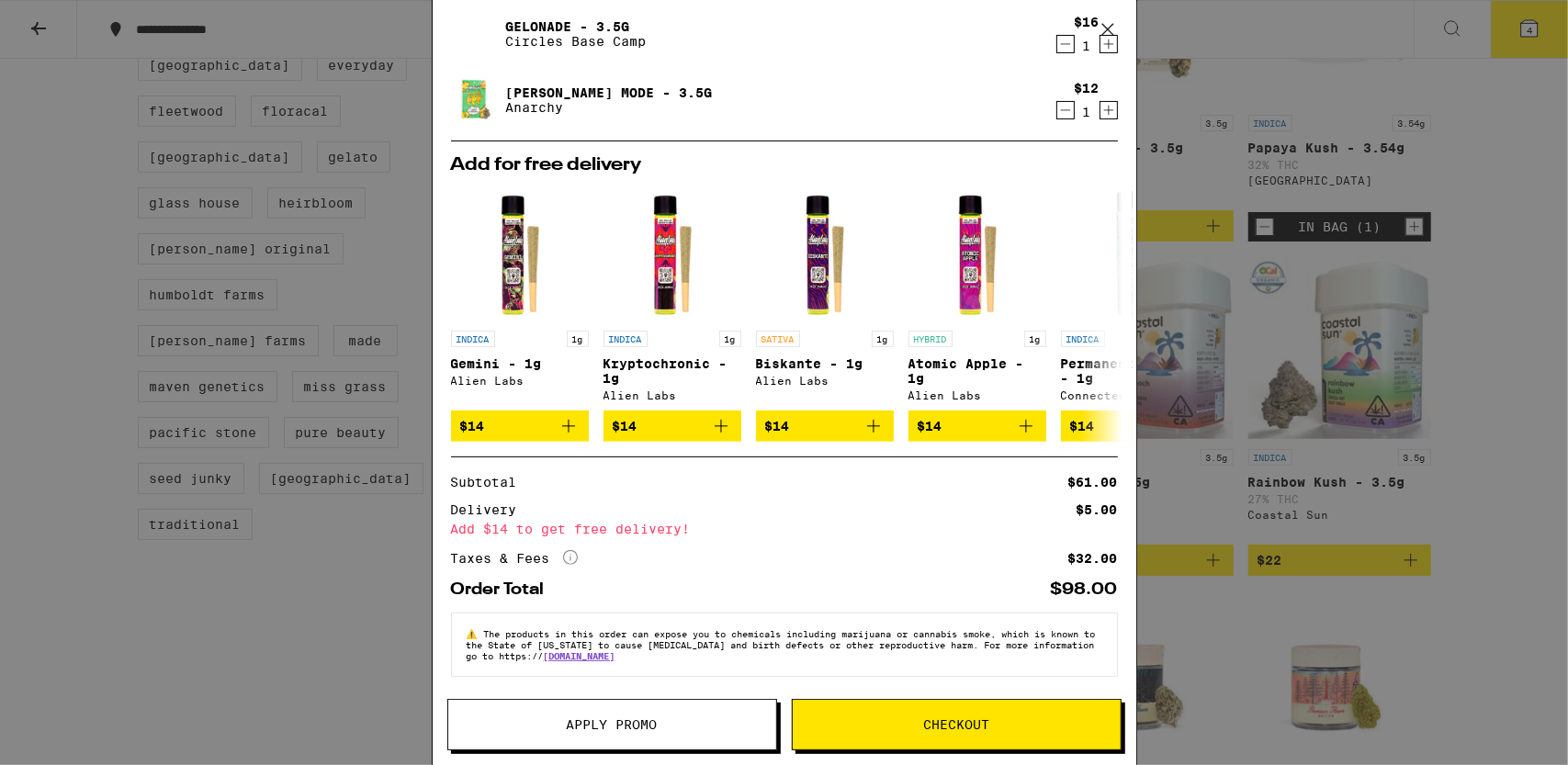
click at [957, 739] on button "Checkout" at bounding box center [956, 724] width 330 height 52
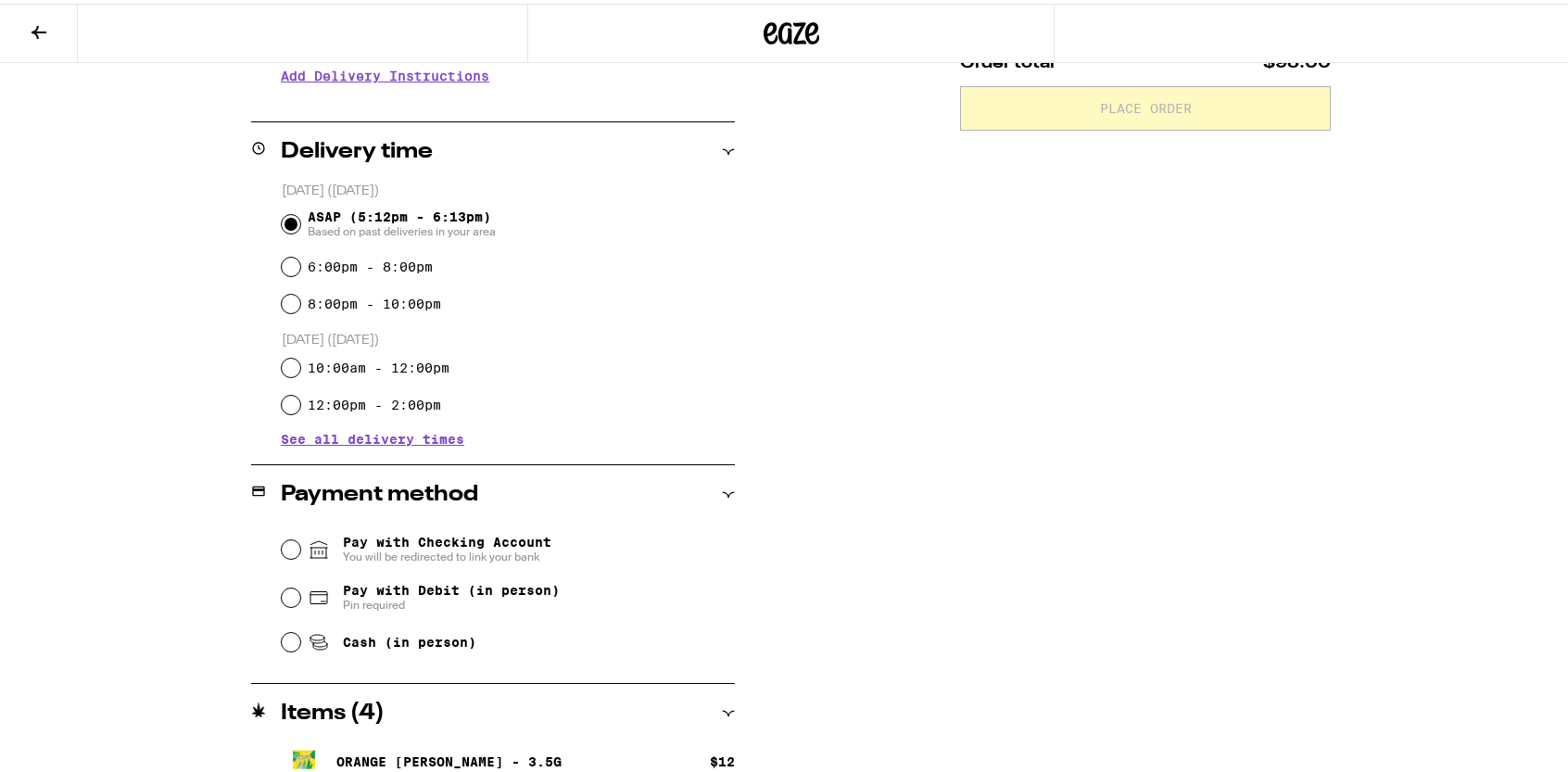
scroll to position [556, 0]
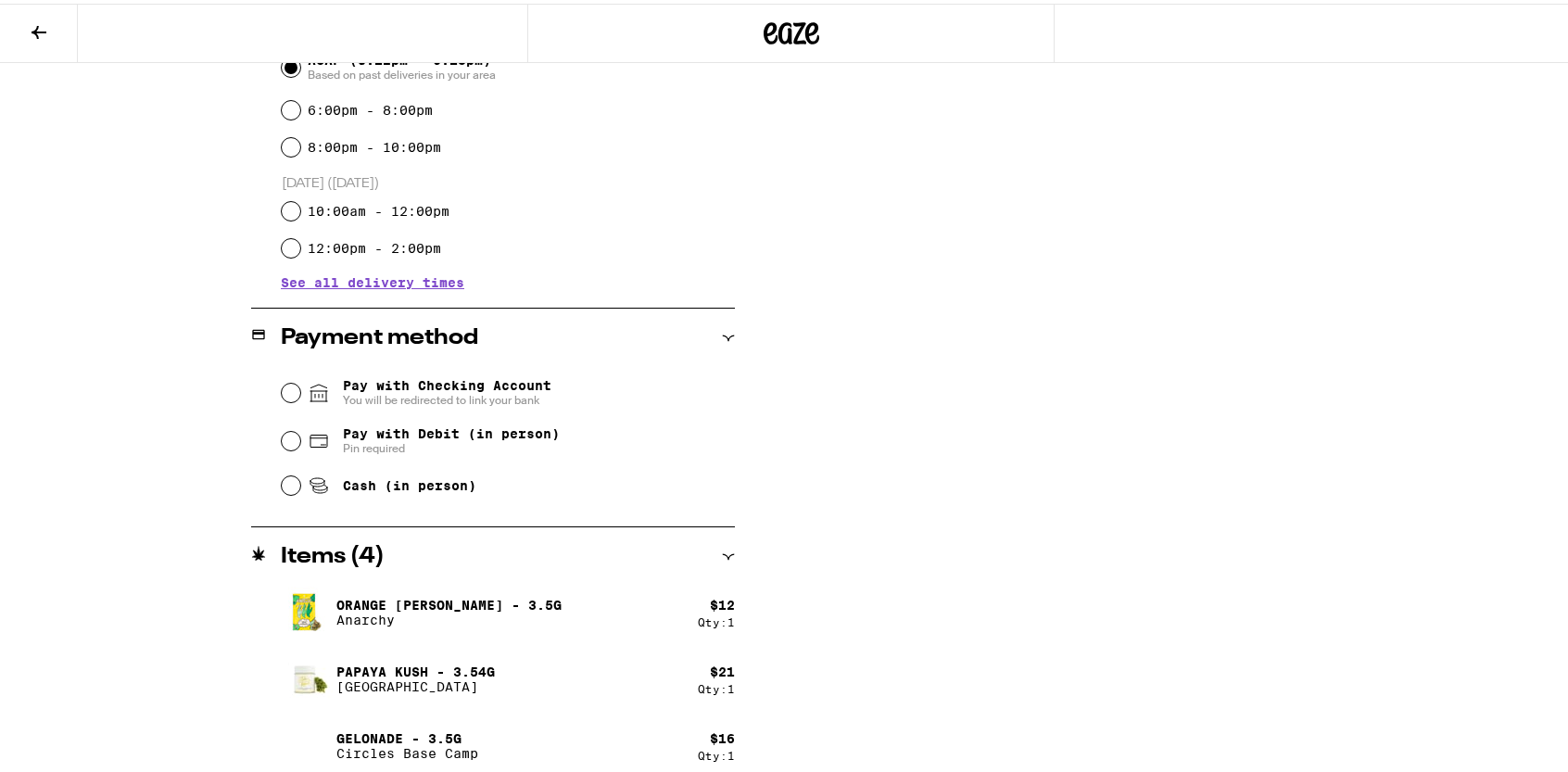
click at [281, 450] on div "Pay with Debit (in person) Pin required" at bounding box center [508, 437] width 454 height 48
click at [282, 438] on input "Pay with Debit (in person) Pin required" at bounding box center [290, 436] width 18 height 18
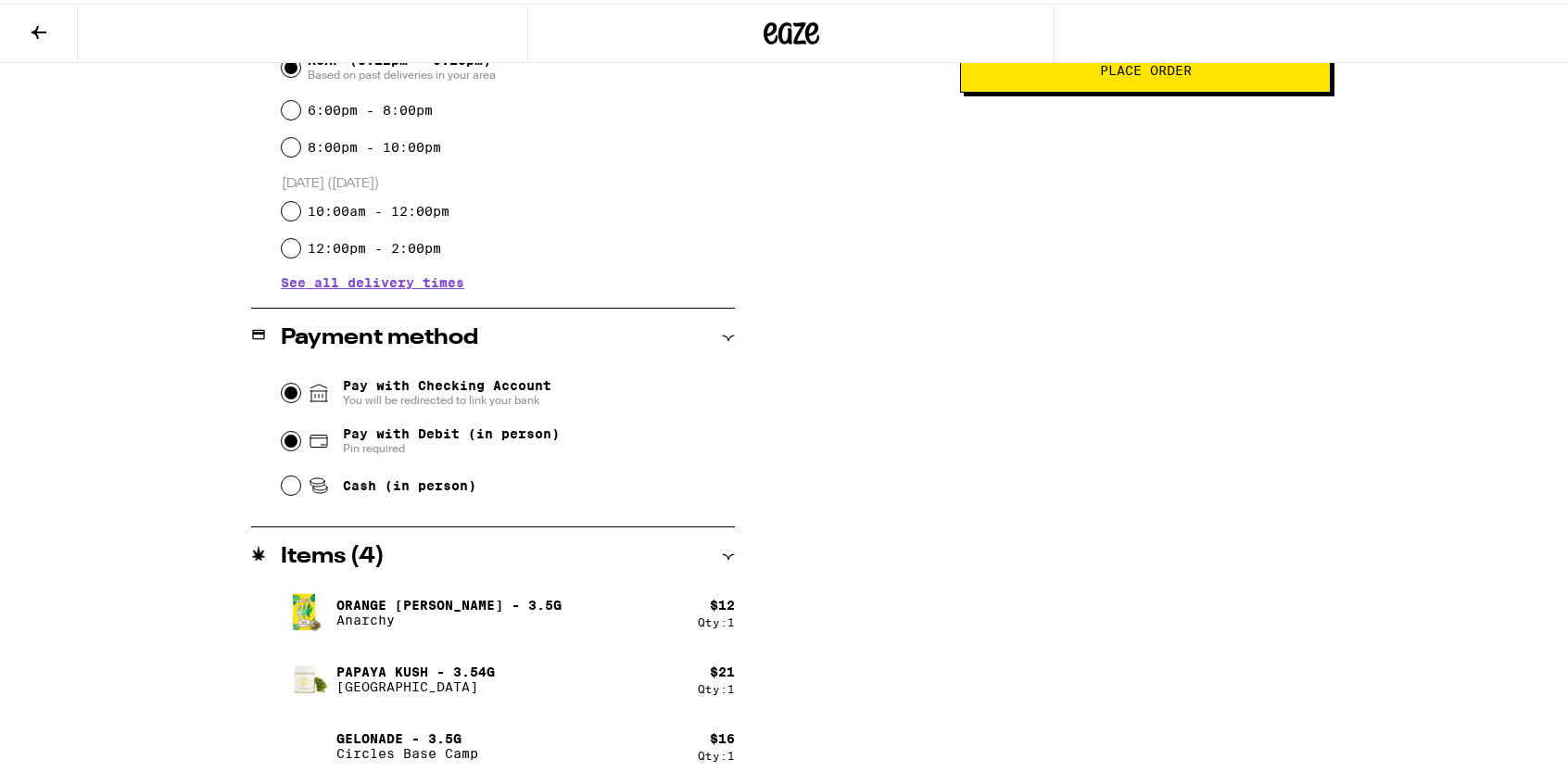
click at [285, 383] on input "Pay with Checking Account You will be redirected to link your bank" at bounding box center [290, 389] width 18 height 18
radio input "false"
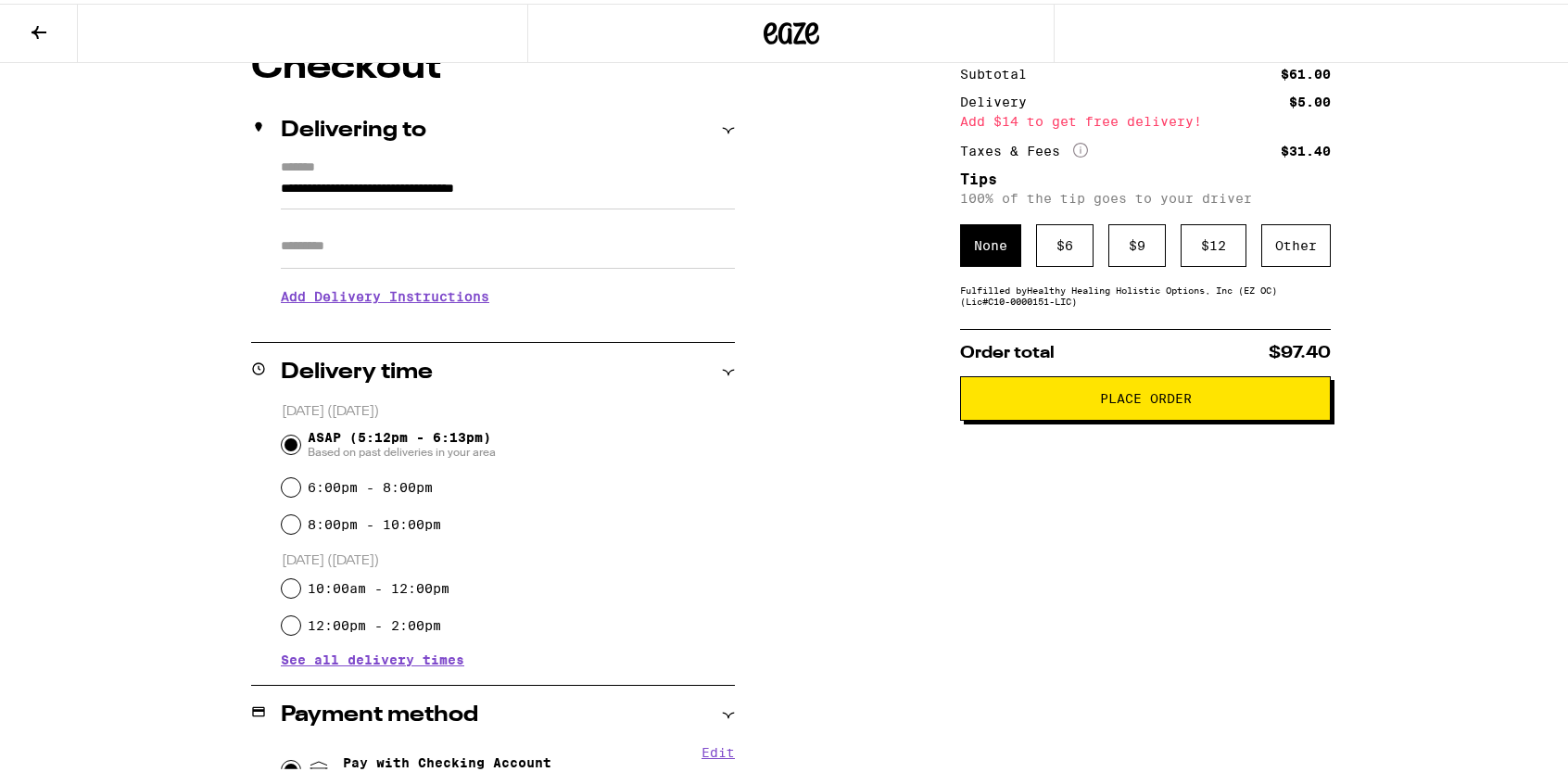
scroll to position [92, 0]
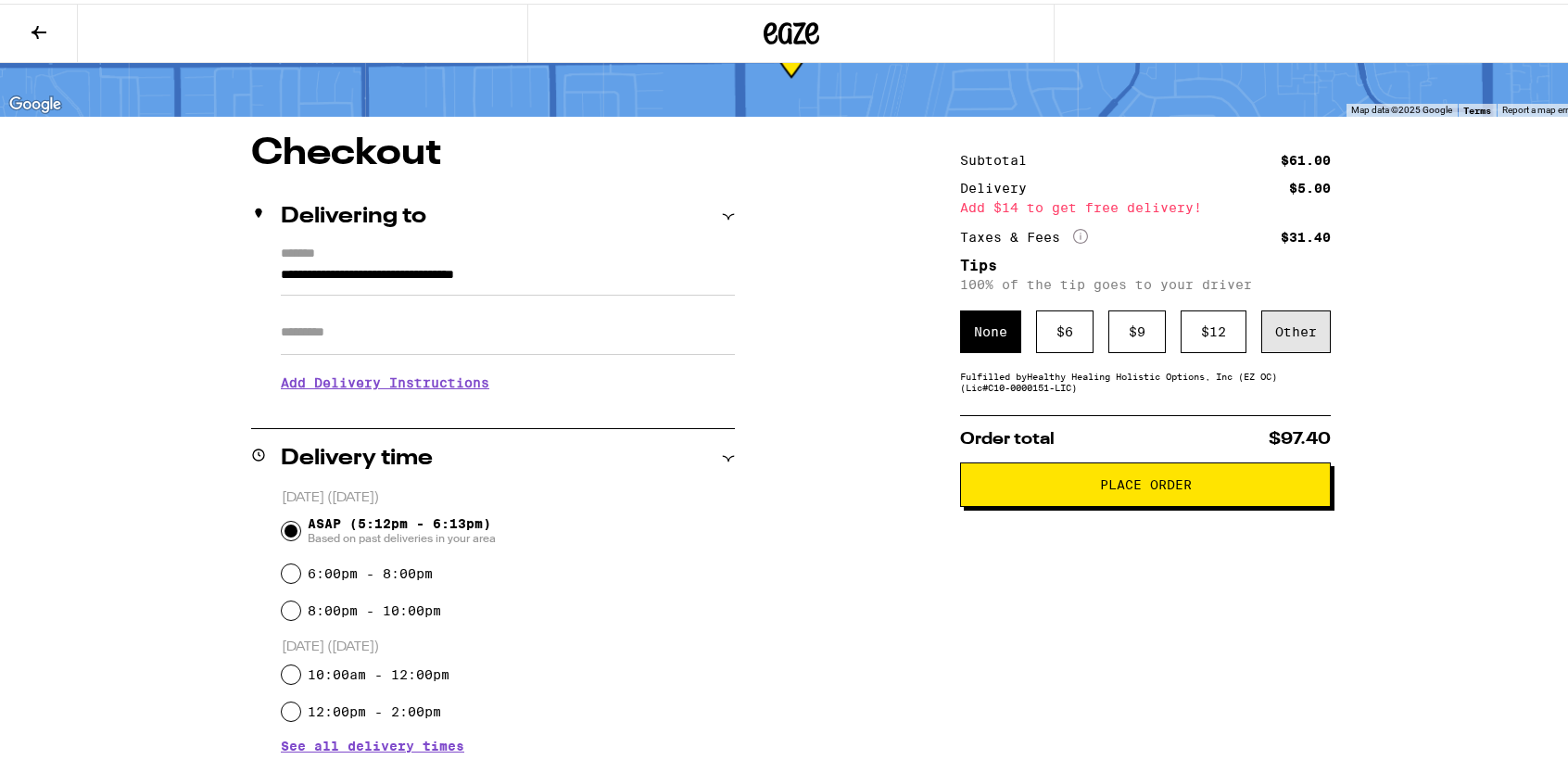
click at [1298, 331] on div "Other" at bounding box center [1296, 328] width 69 height 43
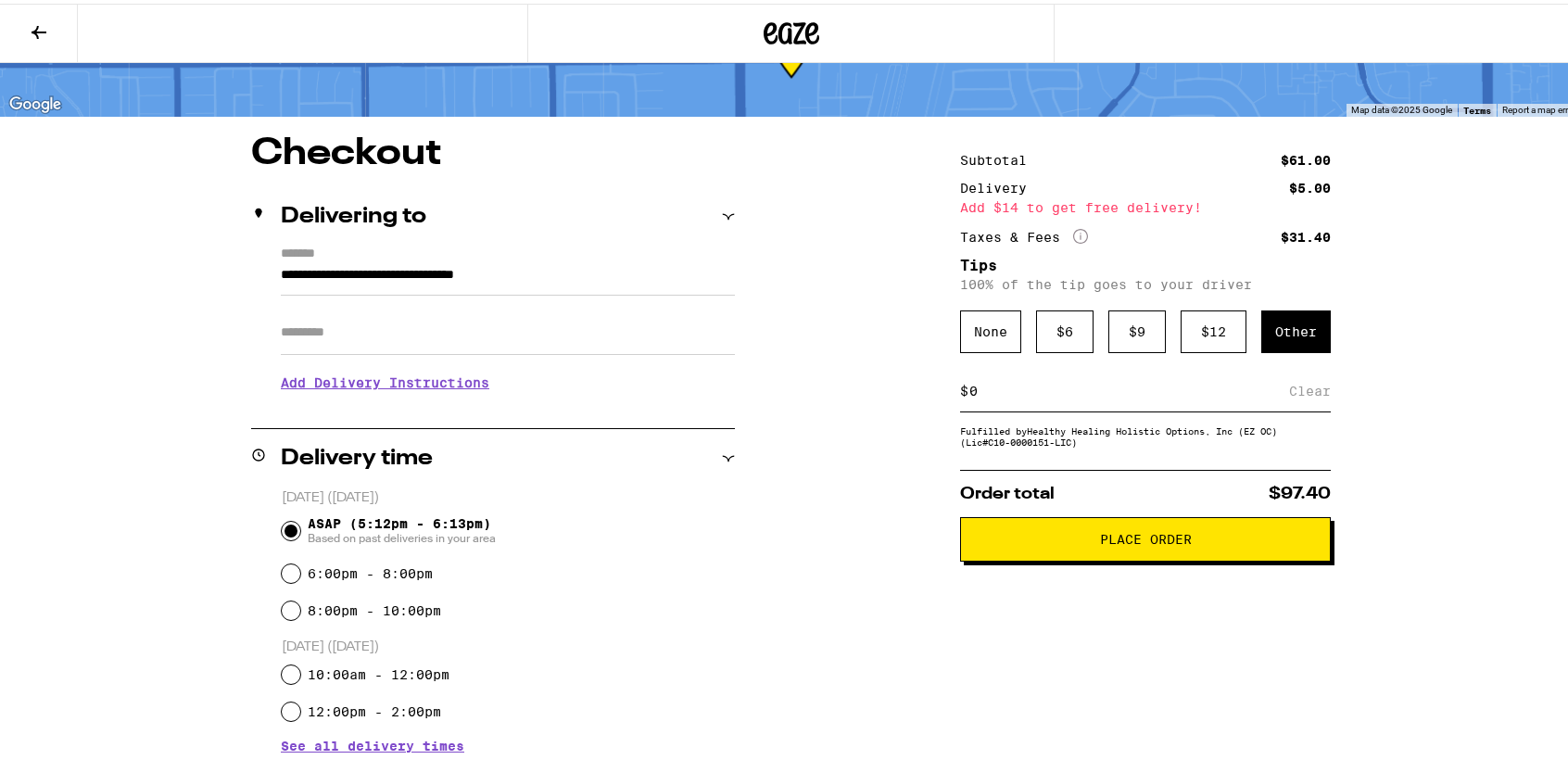
click at [1019, 403] on div "$ Clear" at bounding box center [1146, 388] width 371 height 42
click at [984, 403] on div "$ Clear" at bounding box center [1146, 388] width 371 height 42
click at [976, 396] on input at bounding box center [1129, 388] width 320 height 17
type input "5"
click at [1123, 555] on button "Place Order" at bounding box center [1146, 535] width 371 height 45
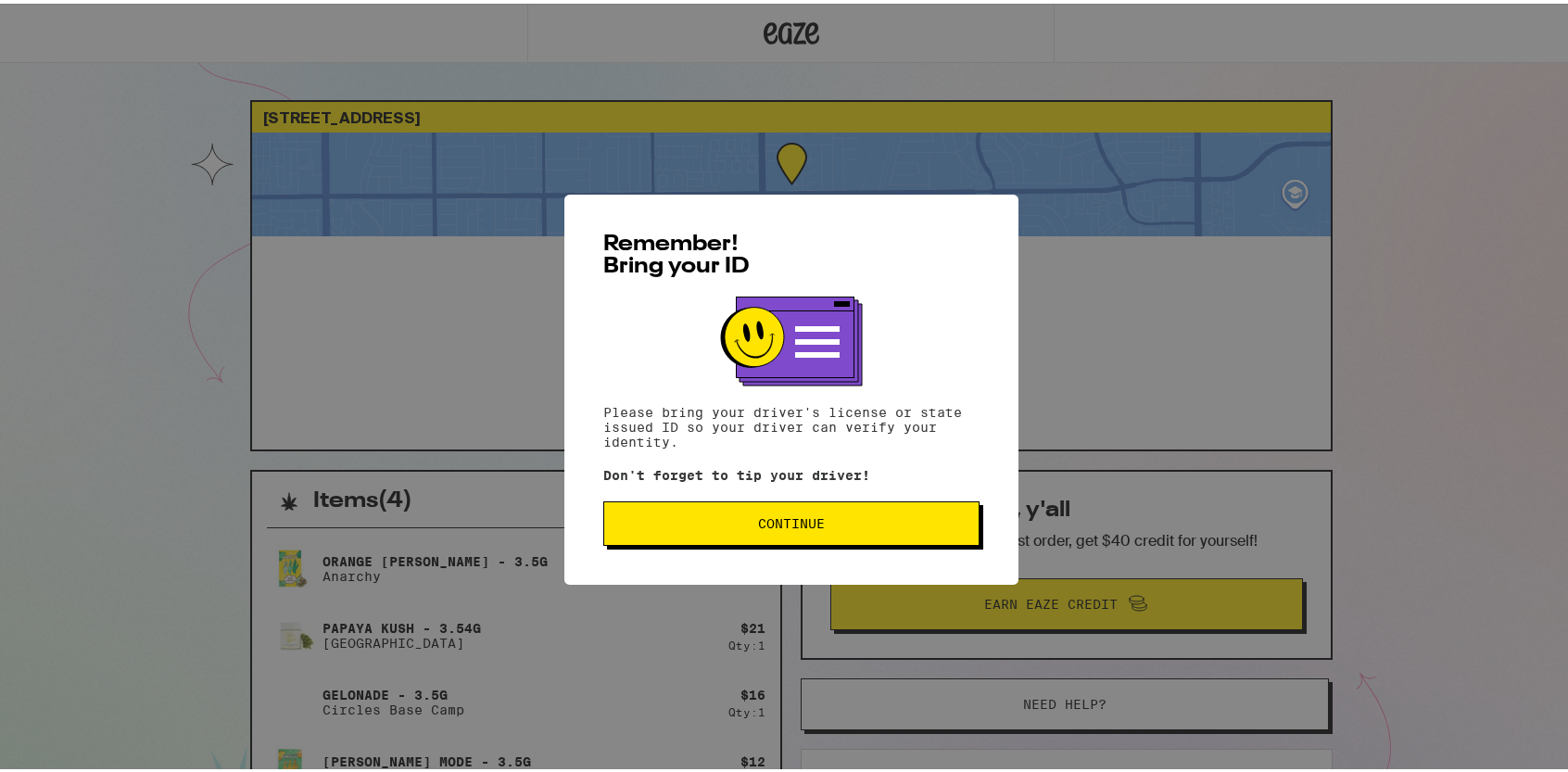
click at [806, 522] on span "Continue" at bounding box center [791, 520] width 67 height 13
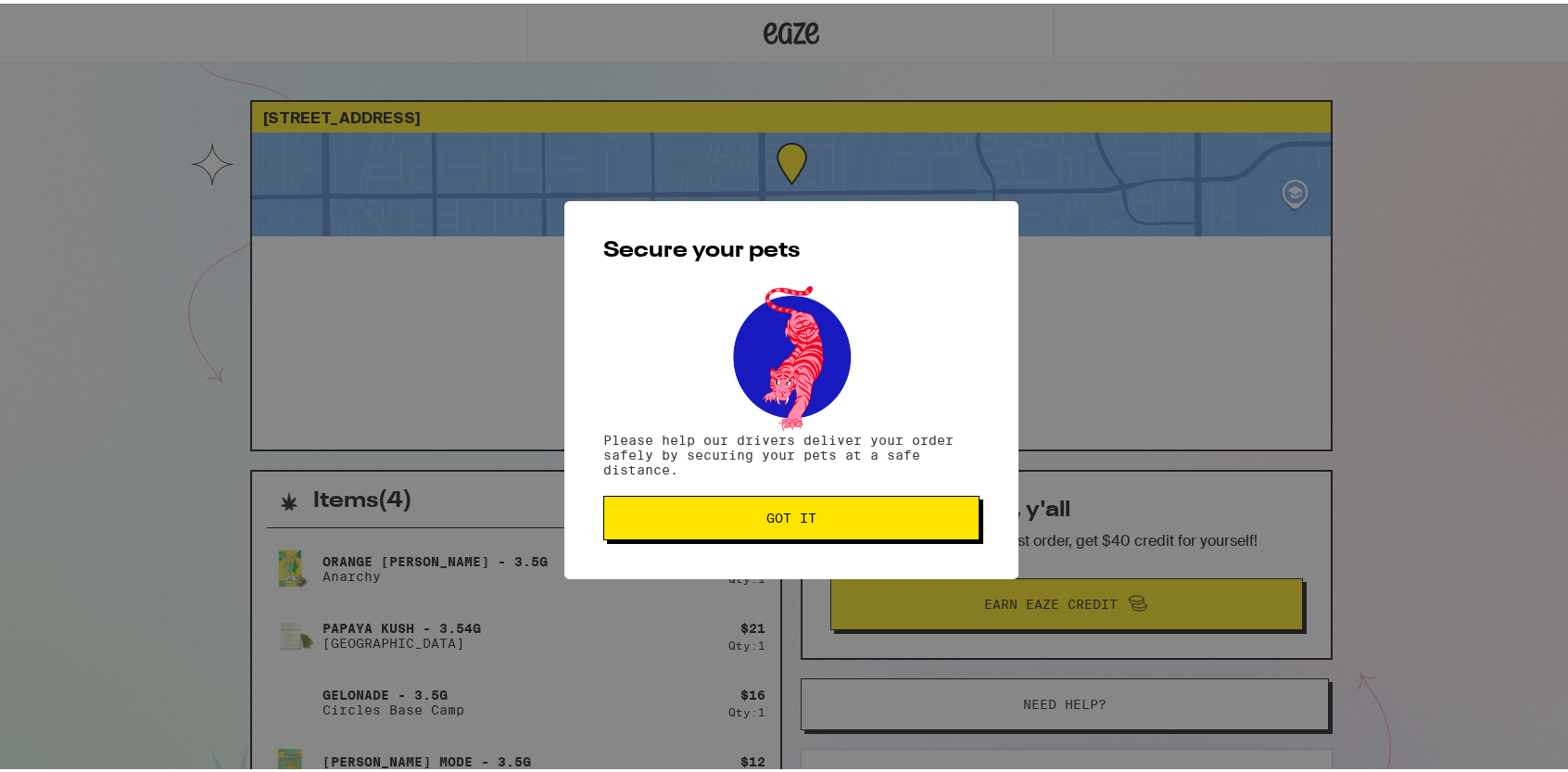
click at [787, 521] on span "Got it" at bounding box center [791, 514] width 50 height 13
